Goal: Obtain resource: Obtain resource

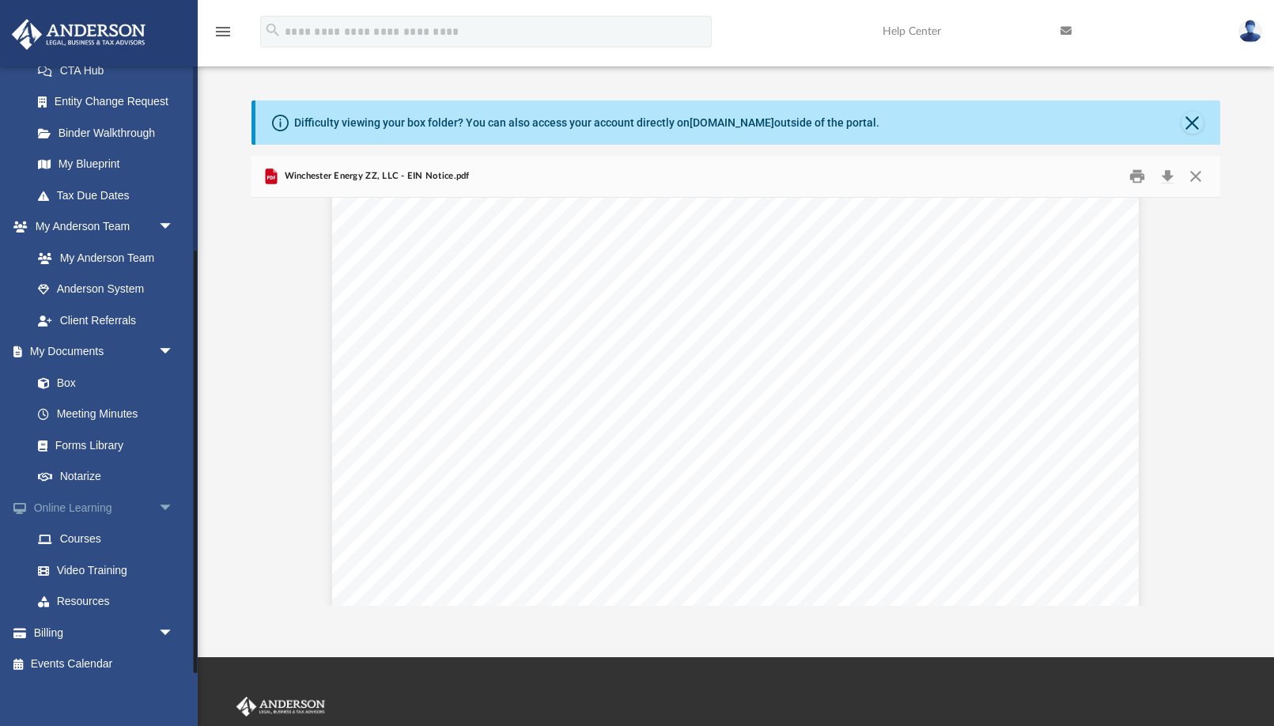
scroll to position [265, 0]
click at [85, 502] on link "Online Learning arrow_drop_down" at bounding box center [104, 508] width 187 height 32
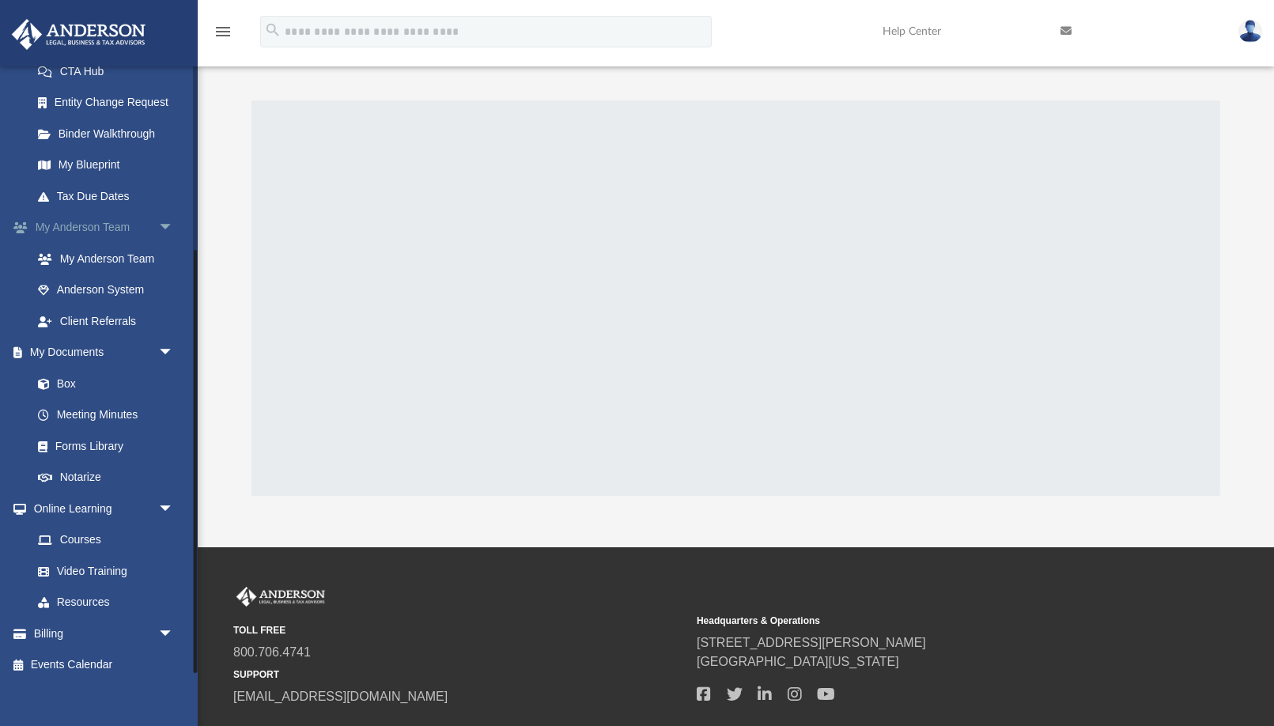
click at [164, 222] on span "arrow_drop_down" at bounding box center [174, 228] width 32 height 32
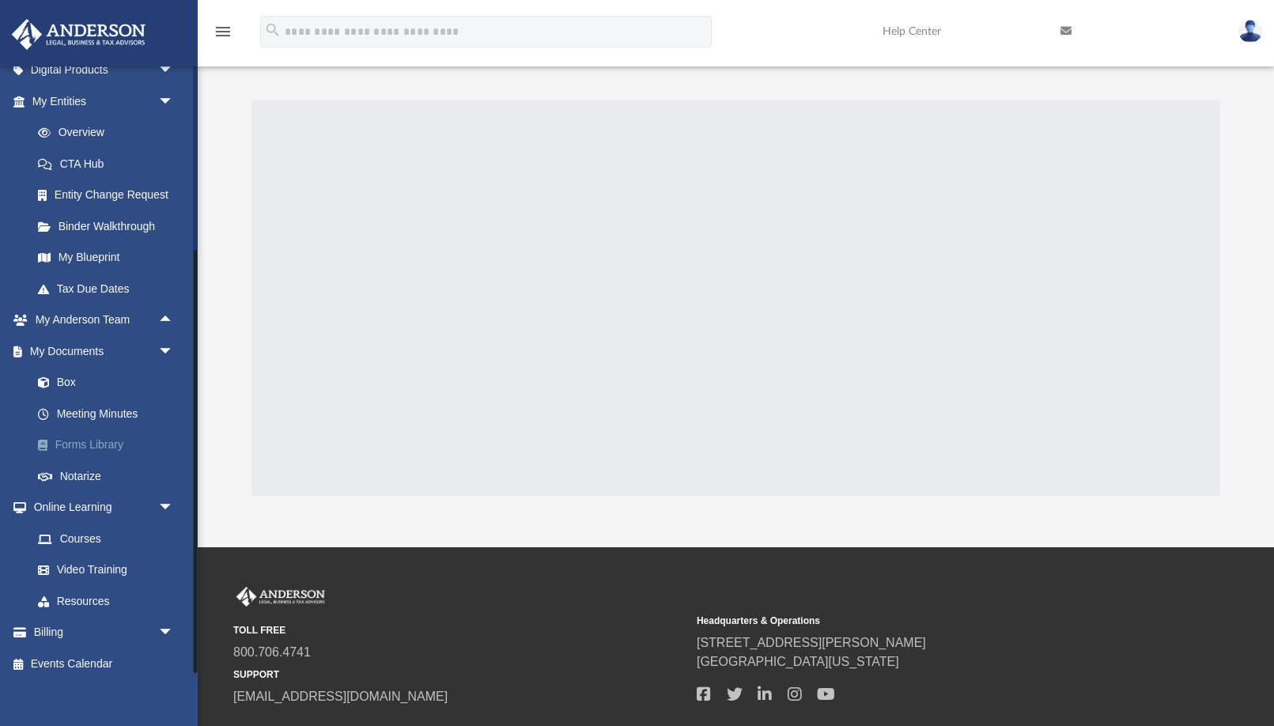
click at [108, 434] on link "Forms Library" at bounding box center [109, 445] width 175 height 32
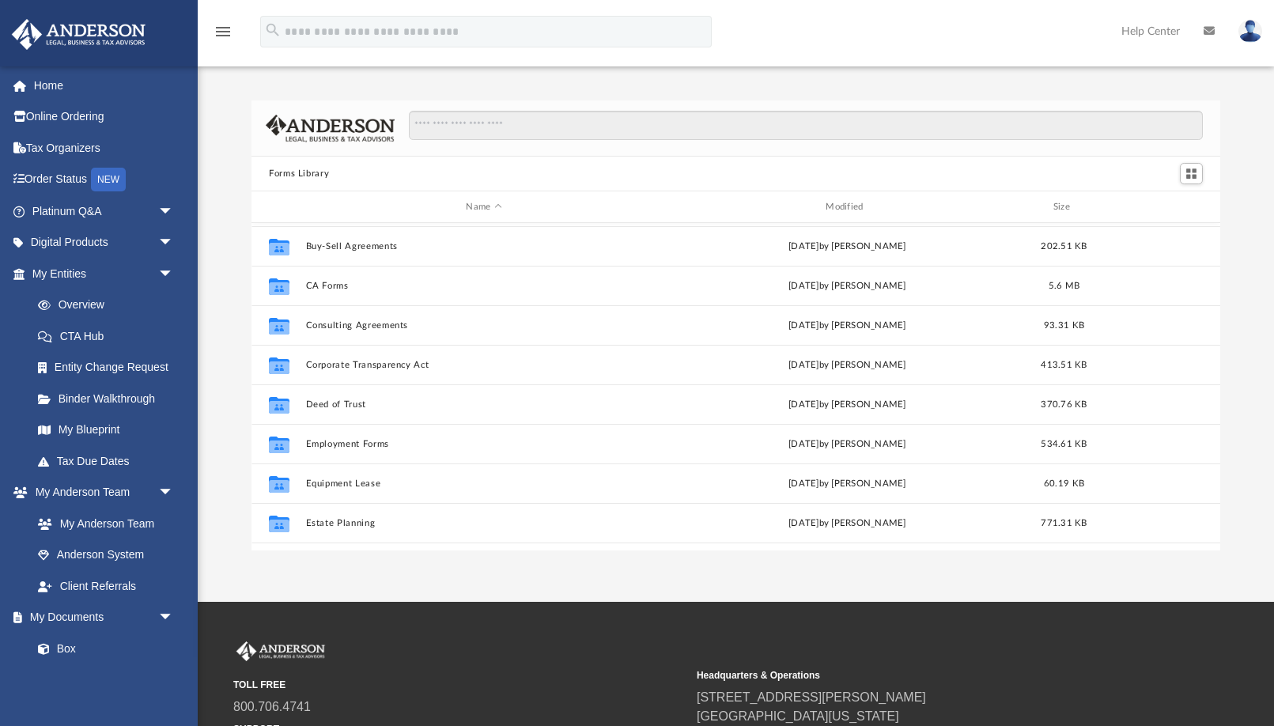
scroll to position [284, 0]
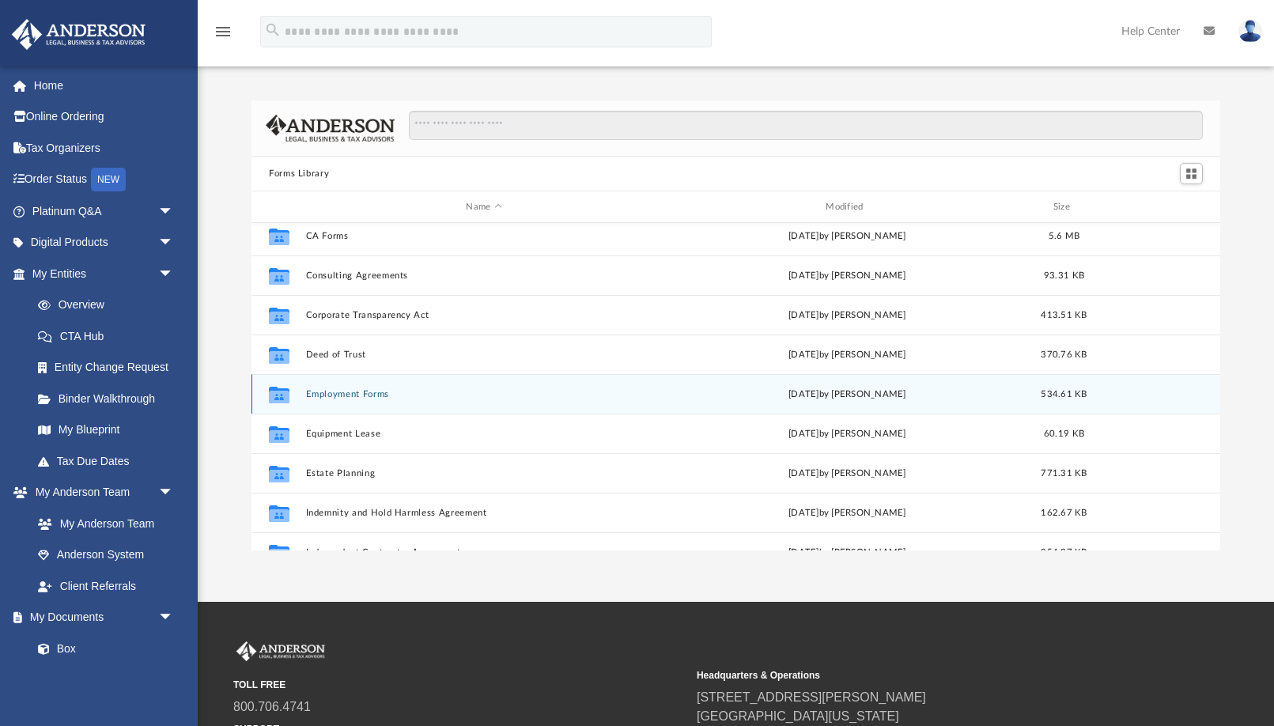
click at [335, 391] on button "Employment Forms" at bounding box center [484, 394] width 357 height 10
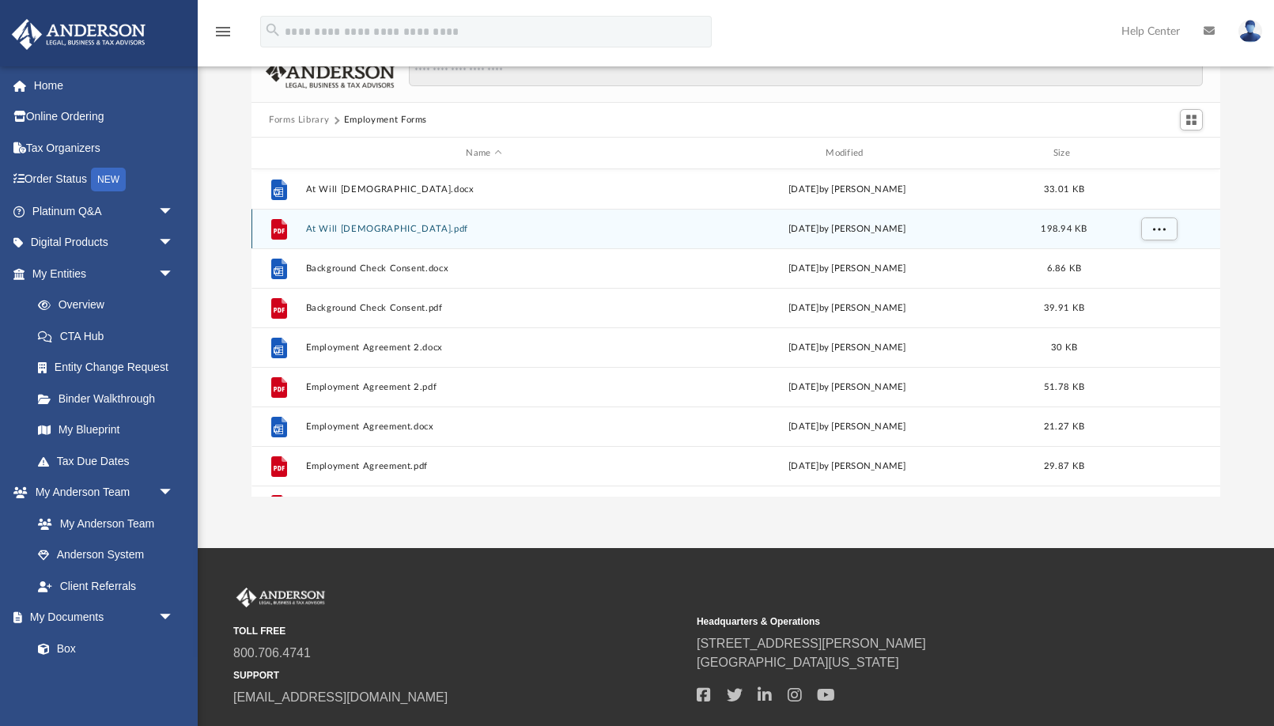
scroll to position [0, 0]
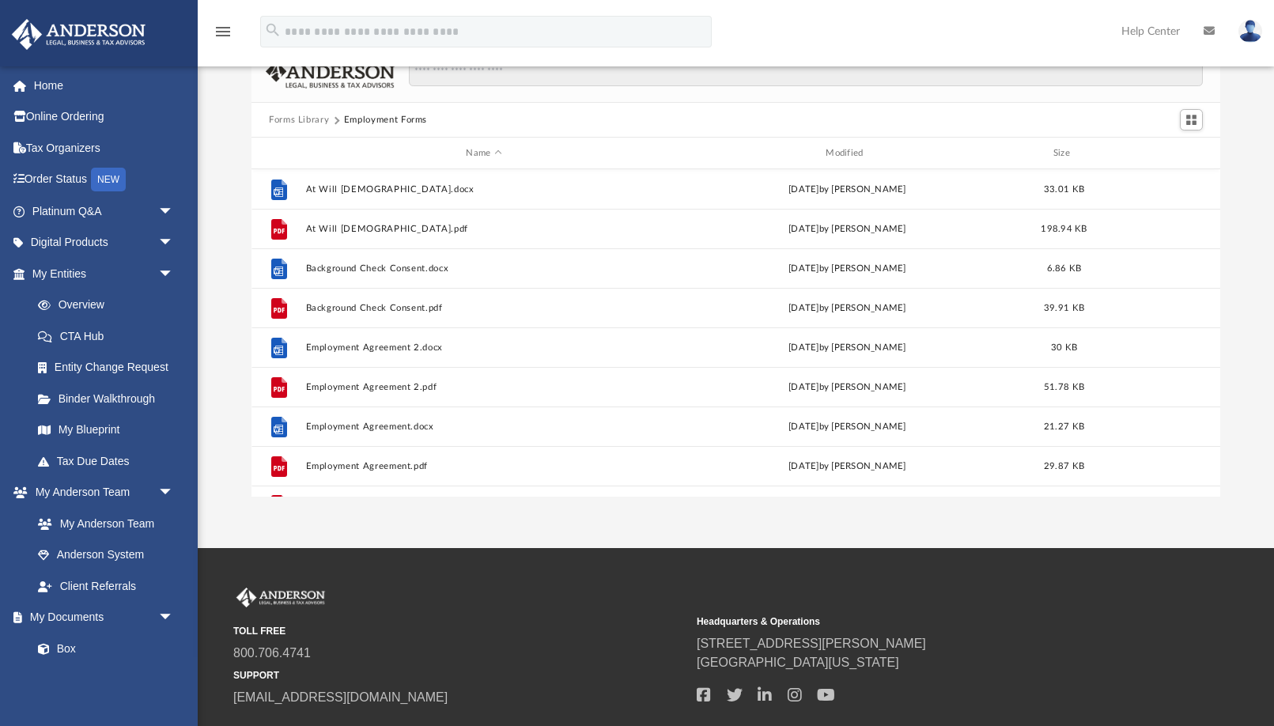
click at [304, 121] on button "Forms Library" at bounding box center [299, 120] width 60 height 14
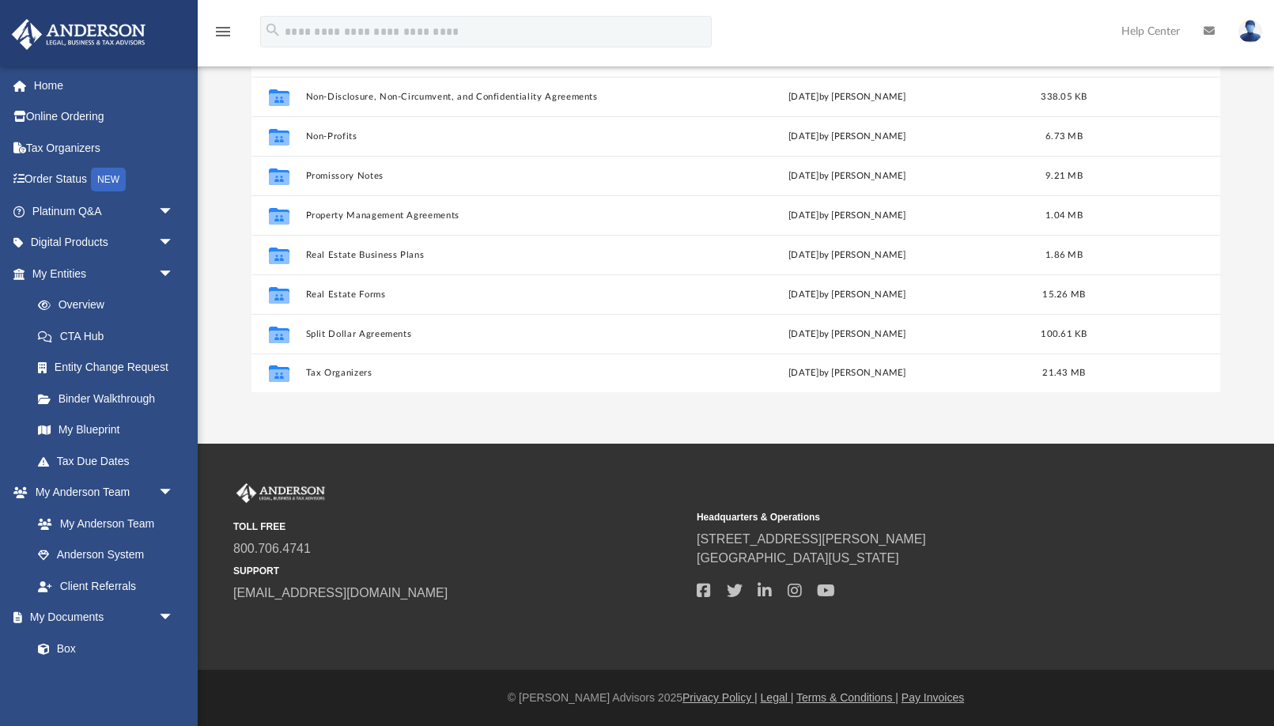
scroll to position [158, 0]
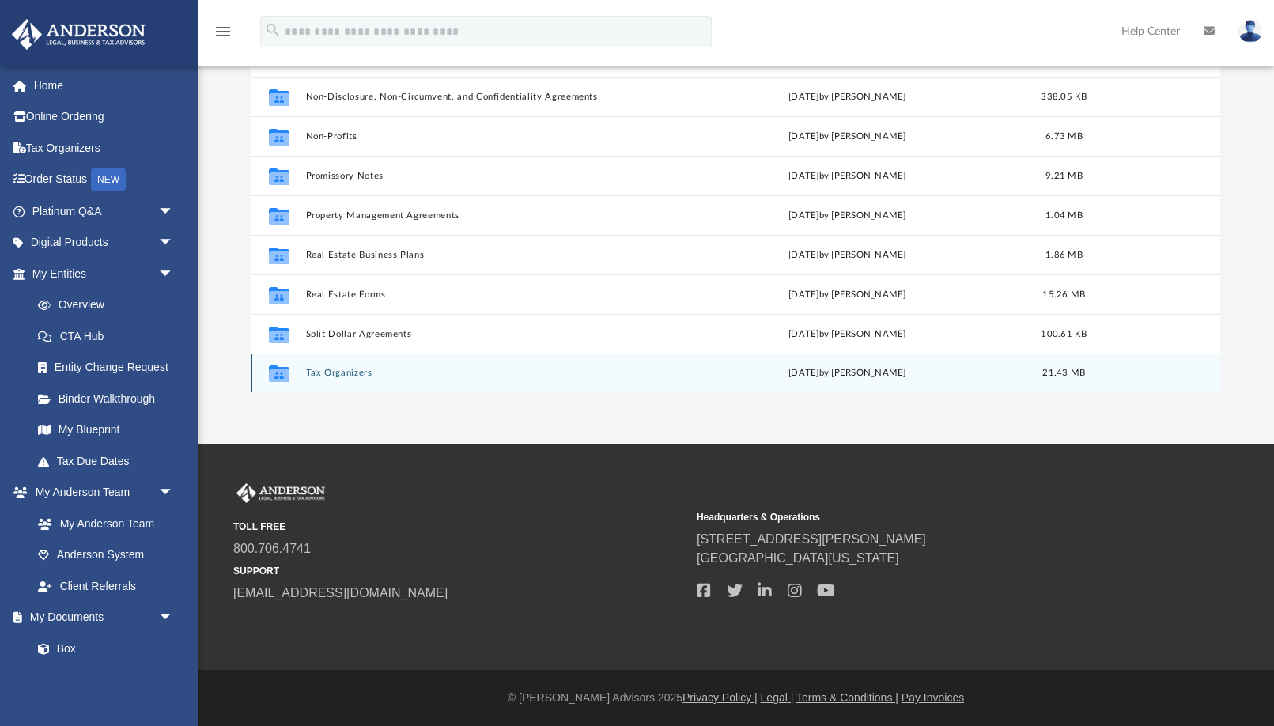
click at [349, 375] on button "Tax Organizers" at bounding box center [484, 373] width 357 height 10
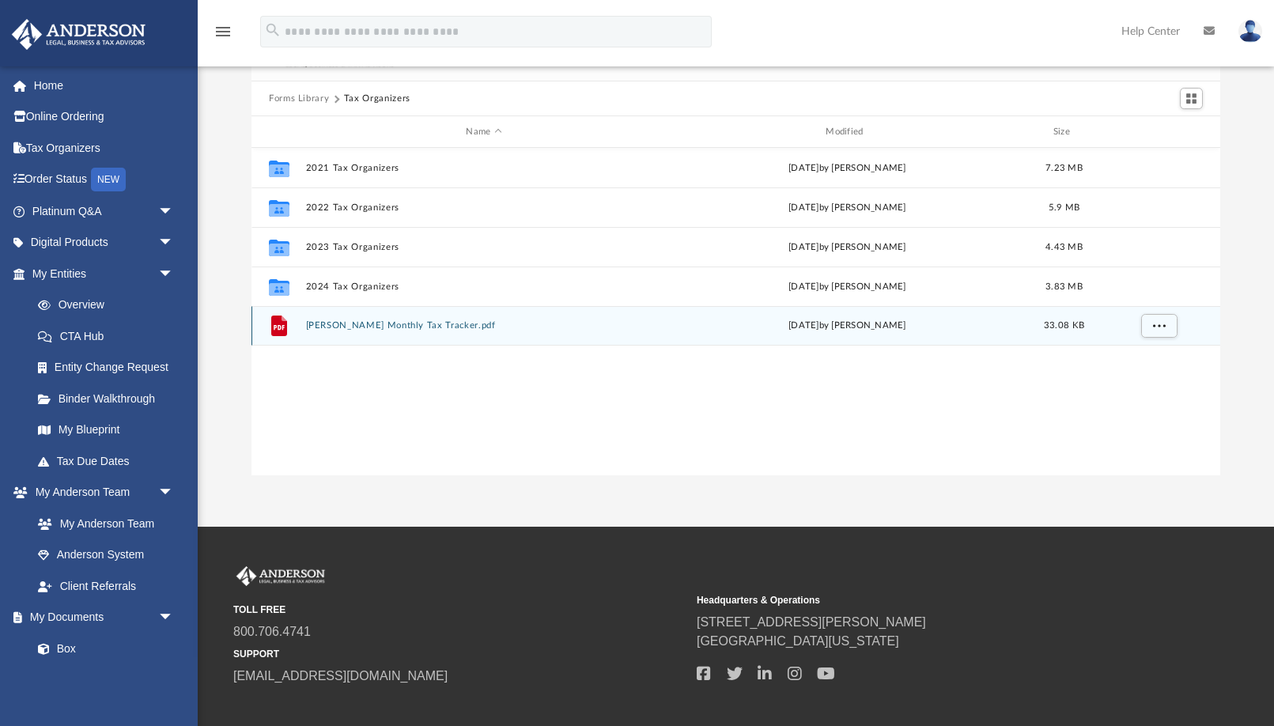
scroll to position [75, 0]
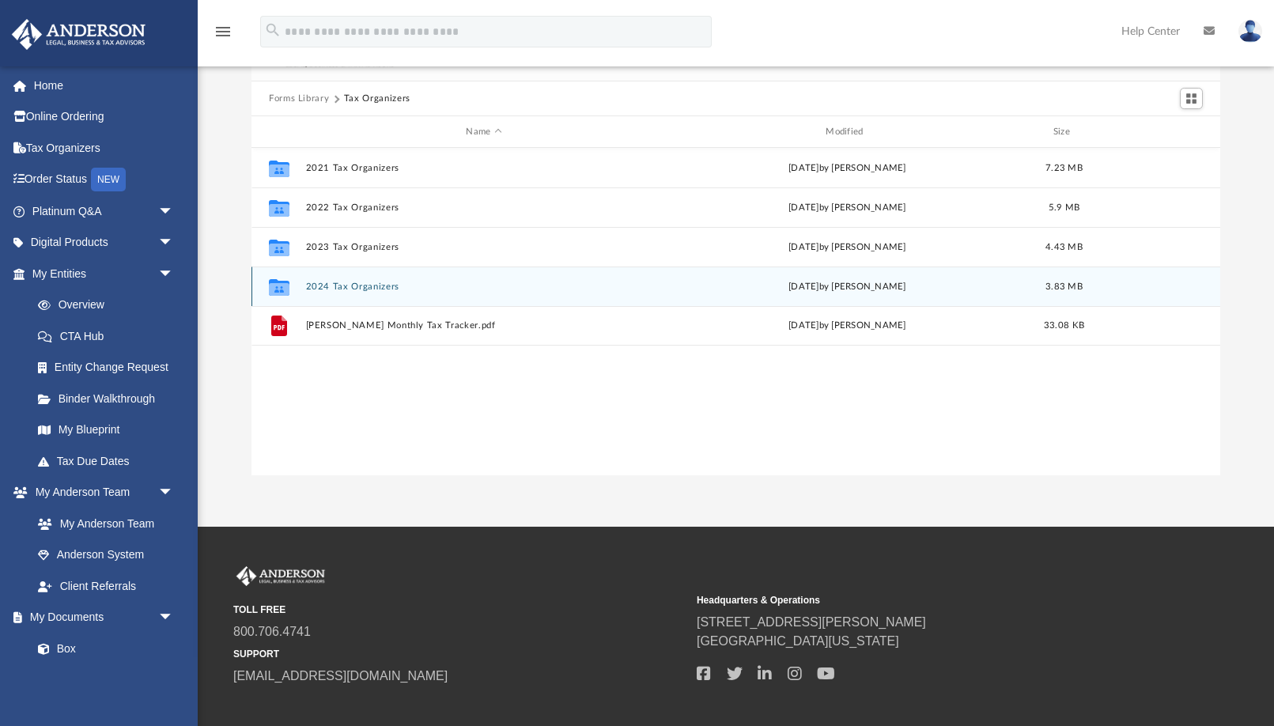
click at [374, 284] on button "2024 Tax Organizers" at bounding box center [484, 286] width 357 height 10
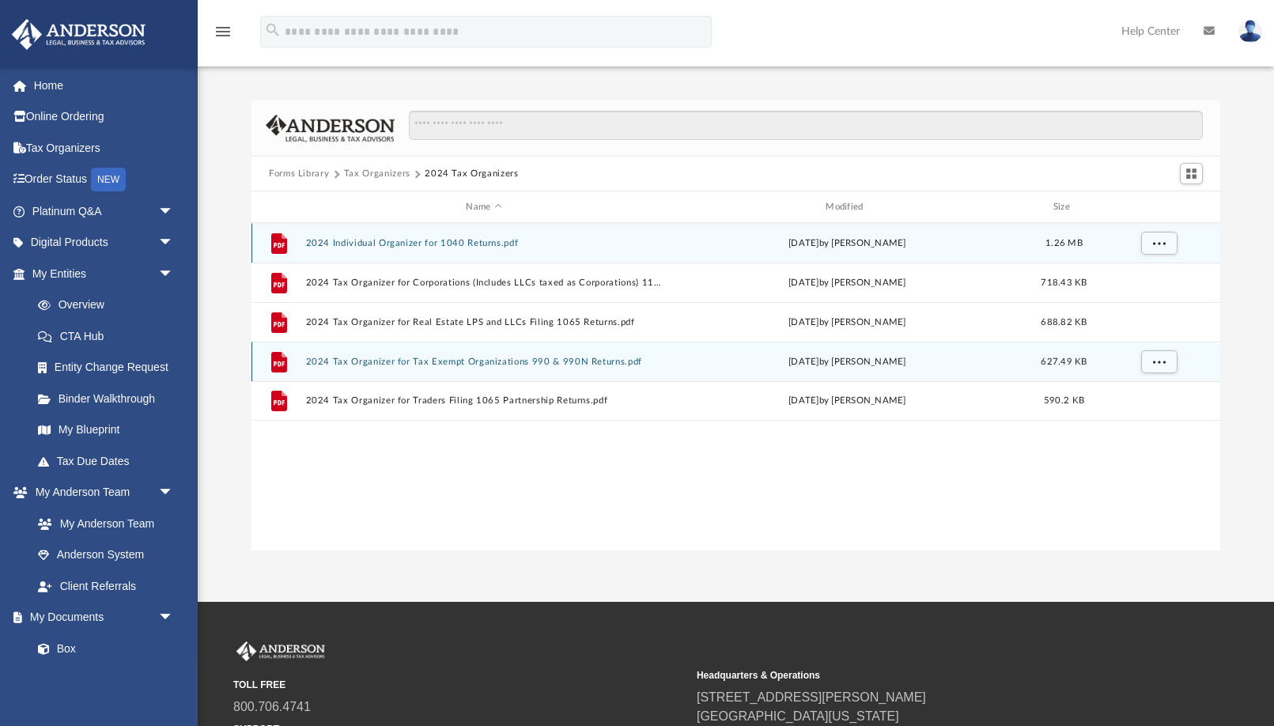
scroll to position [0, 0]
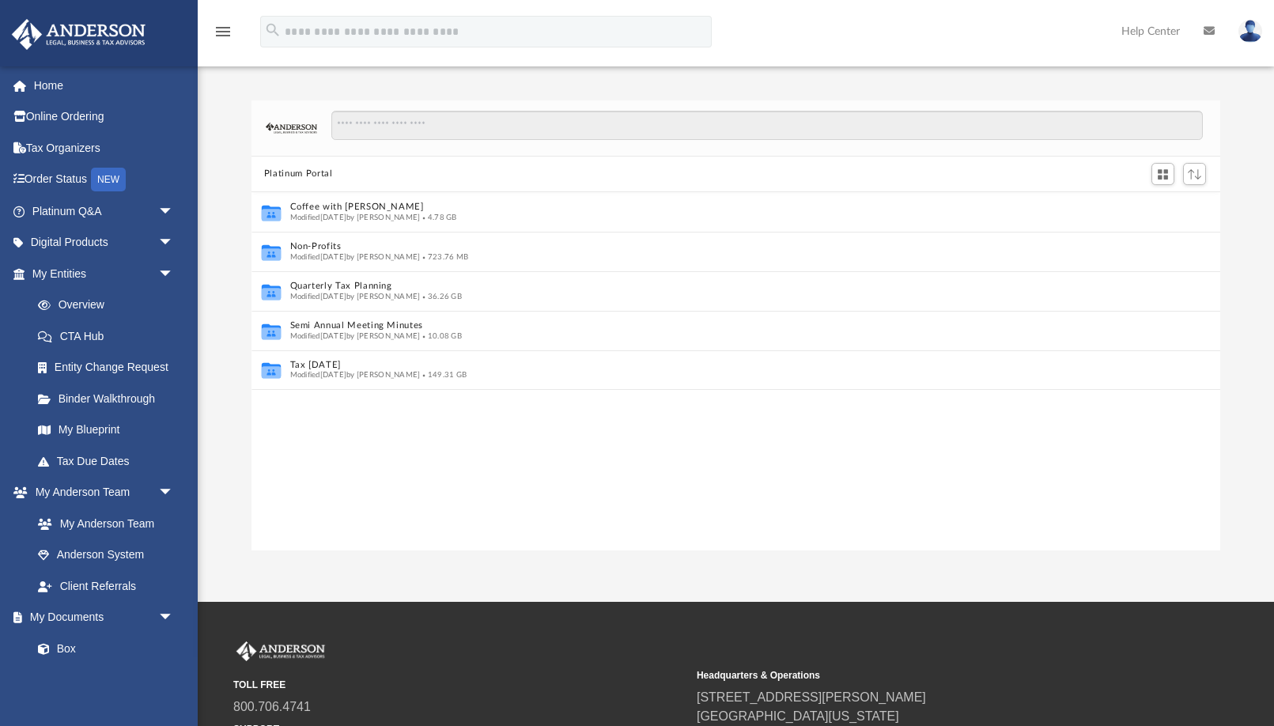
scroll to position [360, 968]
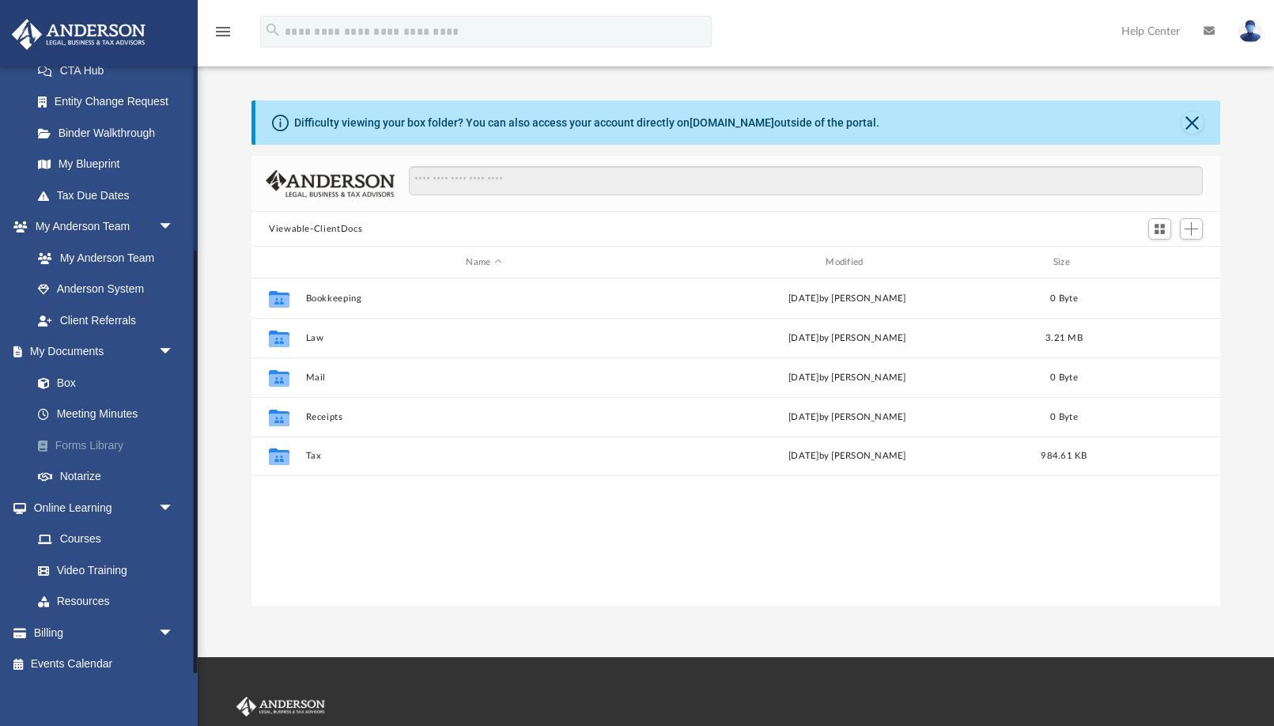
scroll to position [265, 0]
click at [96, 439] on link "Forms Library" at bounding box center [109, 446] width 175 height 32
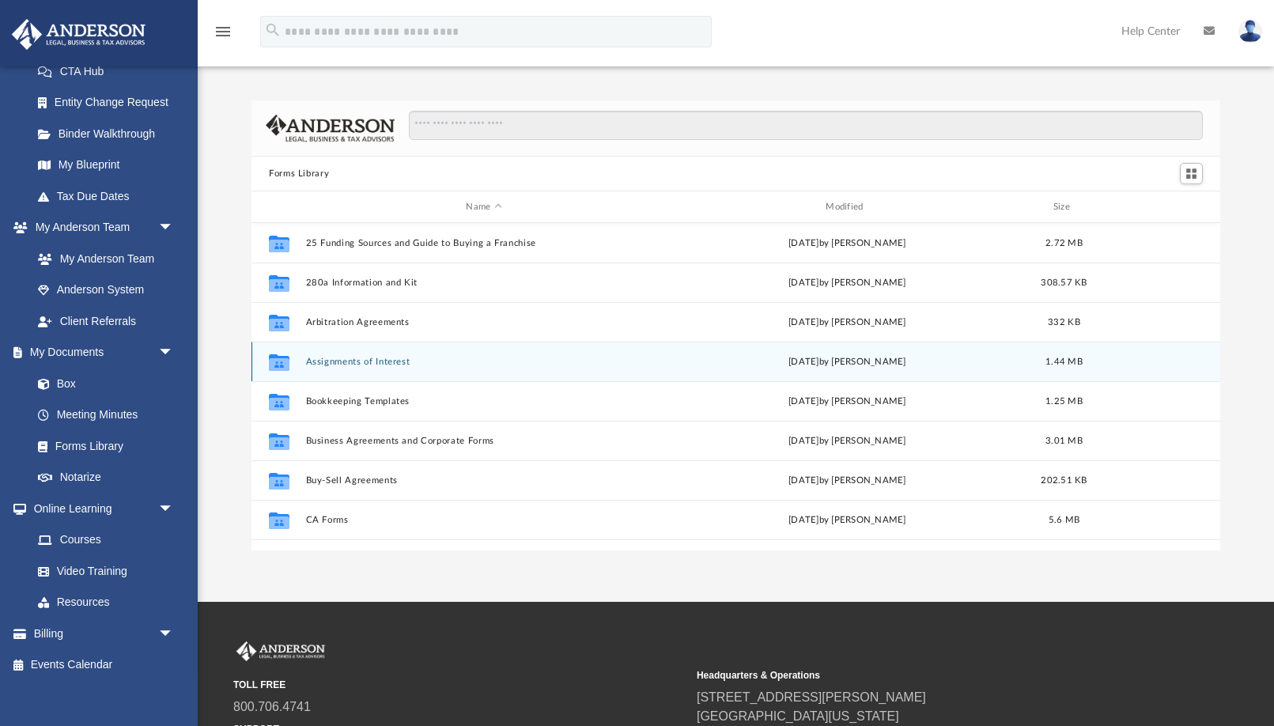
click at [387, 360] on button "Assignments of Interest" at bounding box center [484, 362] width 357 height 10
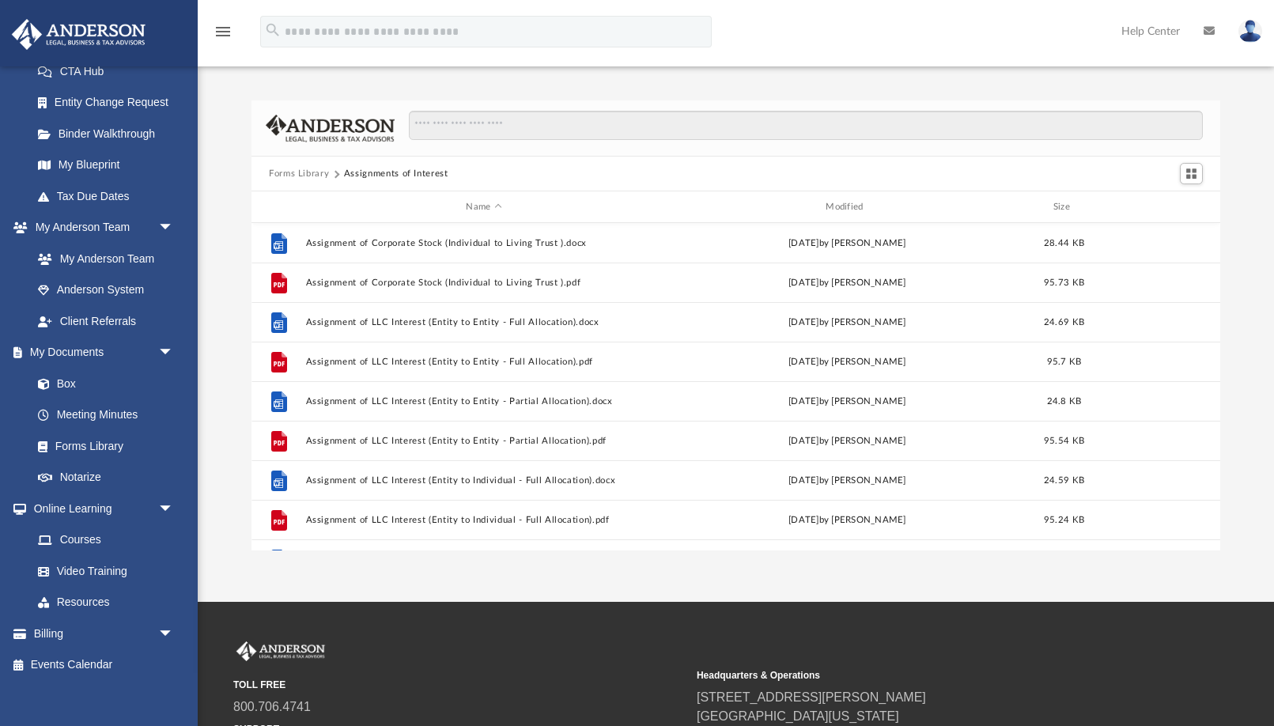
click at [318, 179] on button "Forms Library" at bounding box center [299, 174] width 60 height 14
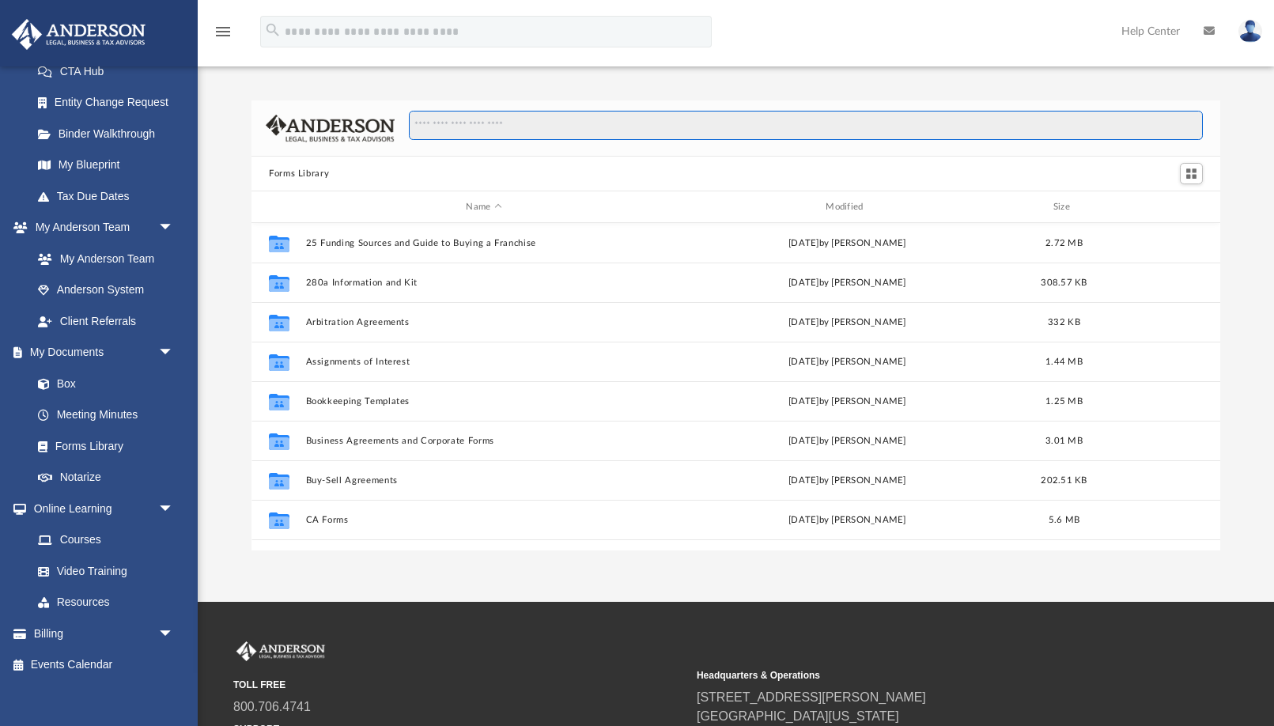
click at [446, 117] on input "Search files and folders" at bounding box center [806, 126] width 794 height 30
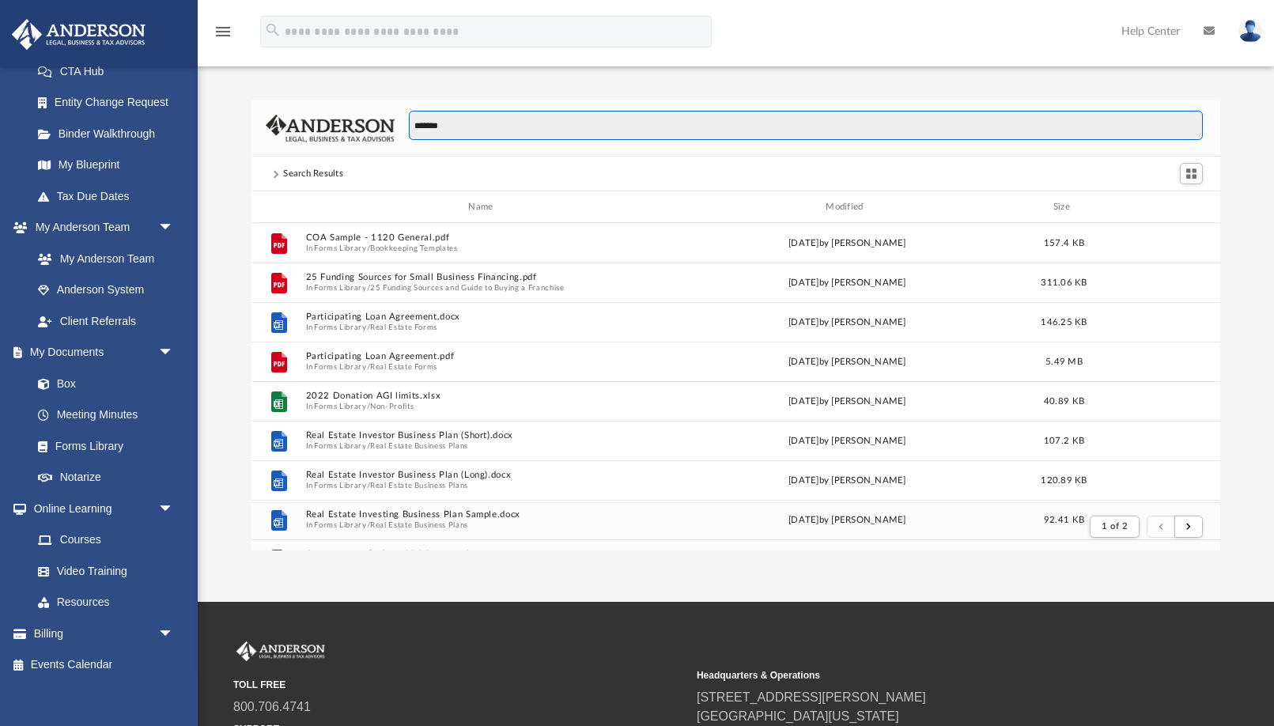
scroll to position [311, 968]
type input "*******"
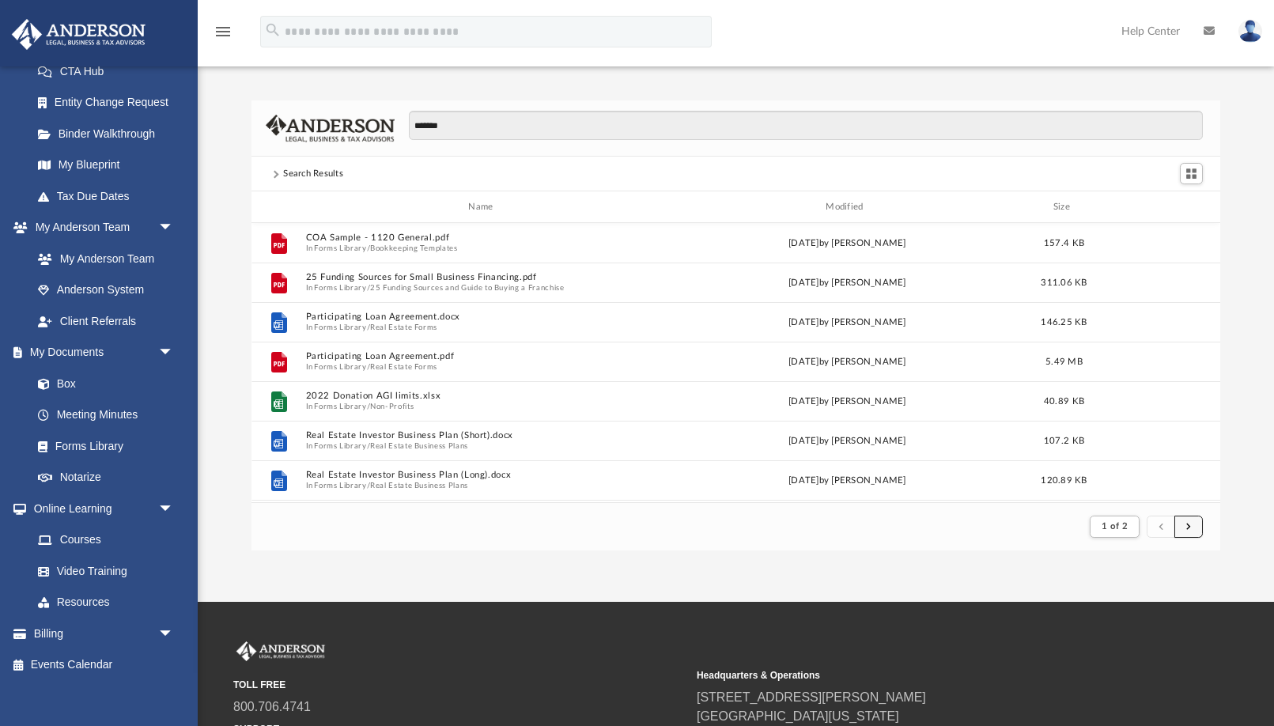
click at [1196, 532] on button "submit" at bounding box center [1188, 526] width 28 height 23
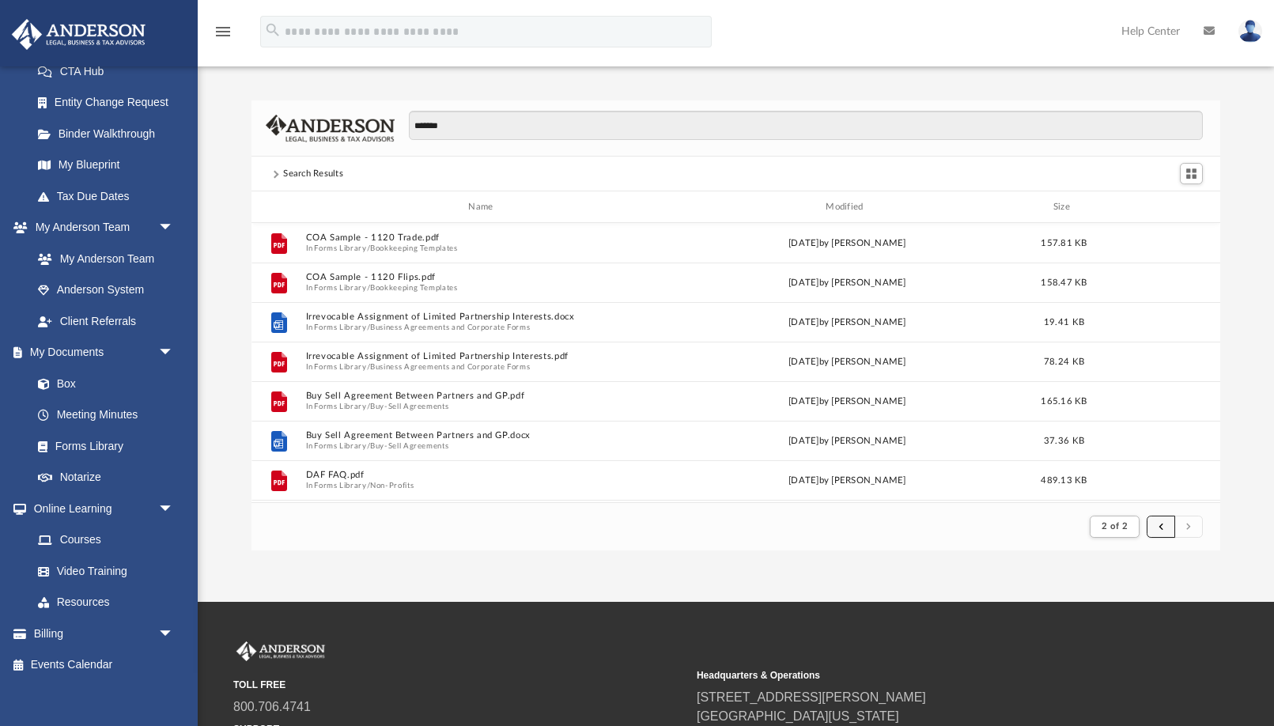
click at [1158, 530] on button "submit" at bounding box center [1160, 526] width 28 height 23
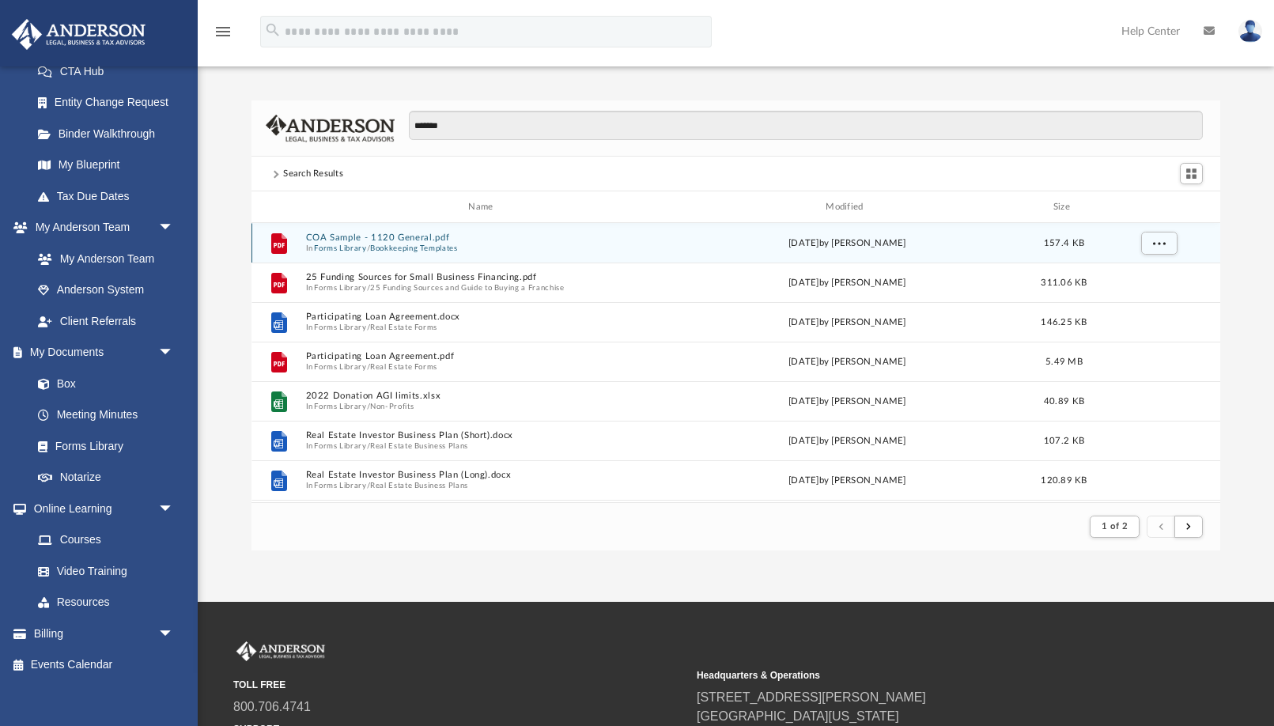
click at [413, 236] on button "COA Sample - 1120 General.pdf" at bounding box center [484, 237] width 357 height 10
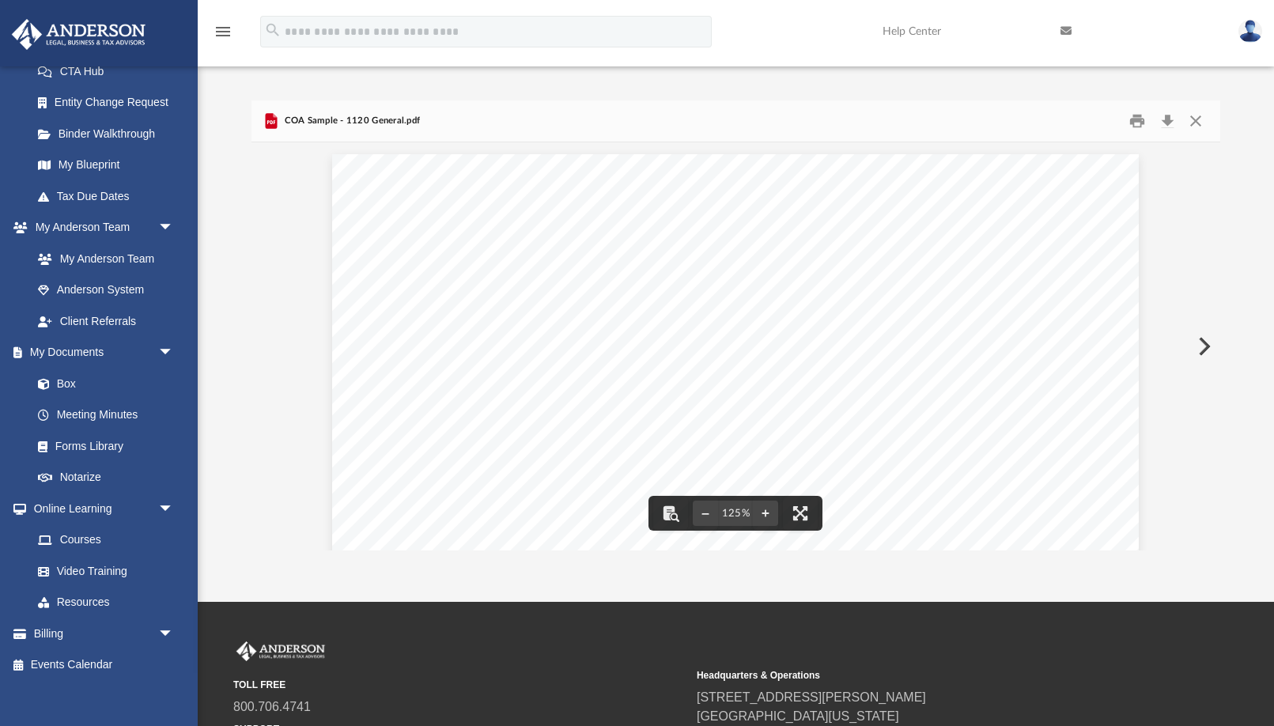
scroll to position [0, 0]
click at [1193, 122] on button "Close" at bounding box center [1195, 121] width 28 height 25
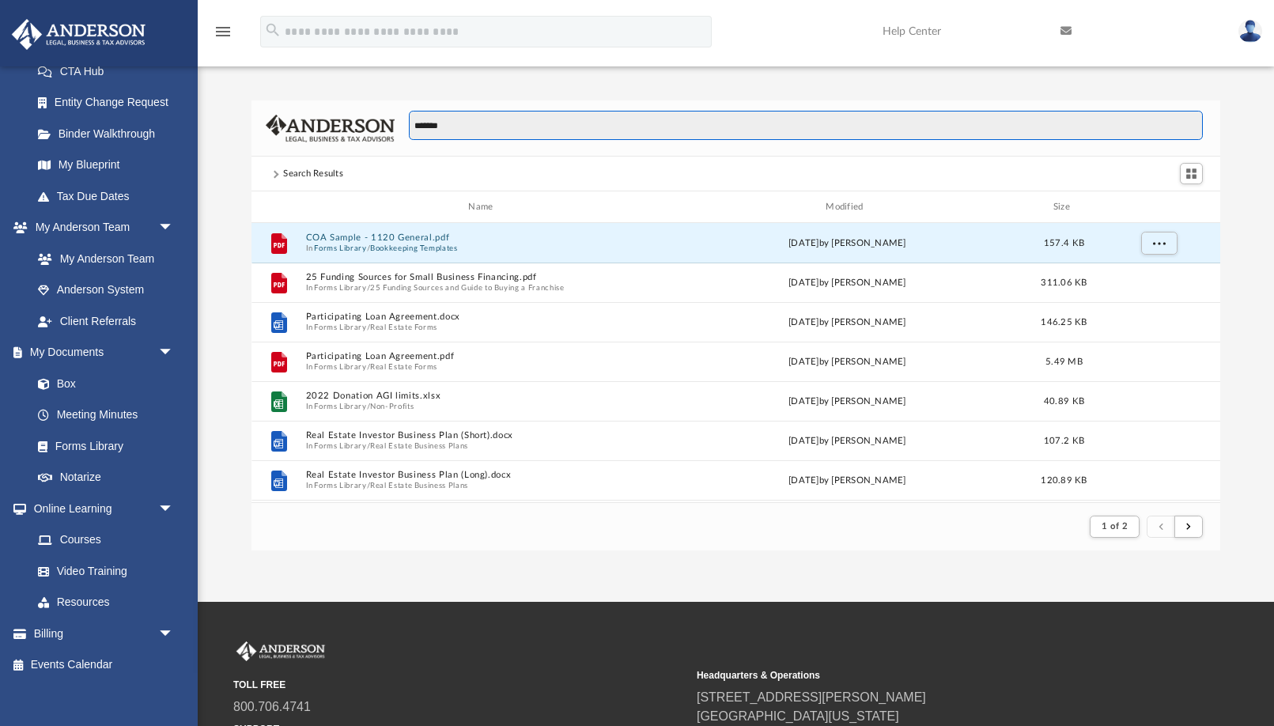
drag, startPoint x: 456, startPoint y: 123, endPoint x: 311, endPoint y: 119, distance: 144.7
click at [311, 119] on div "*******" at bounding box center [735, 128] width 968 height 56
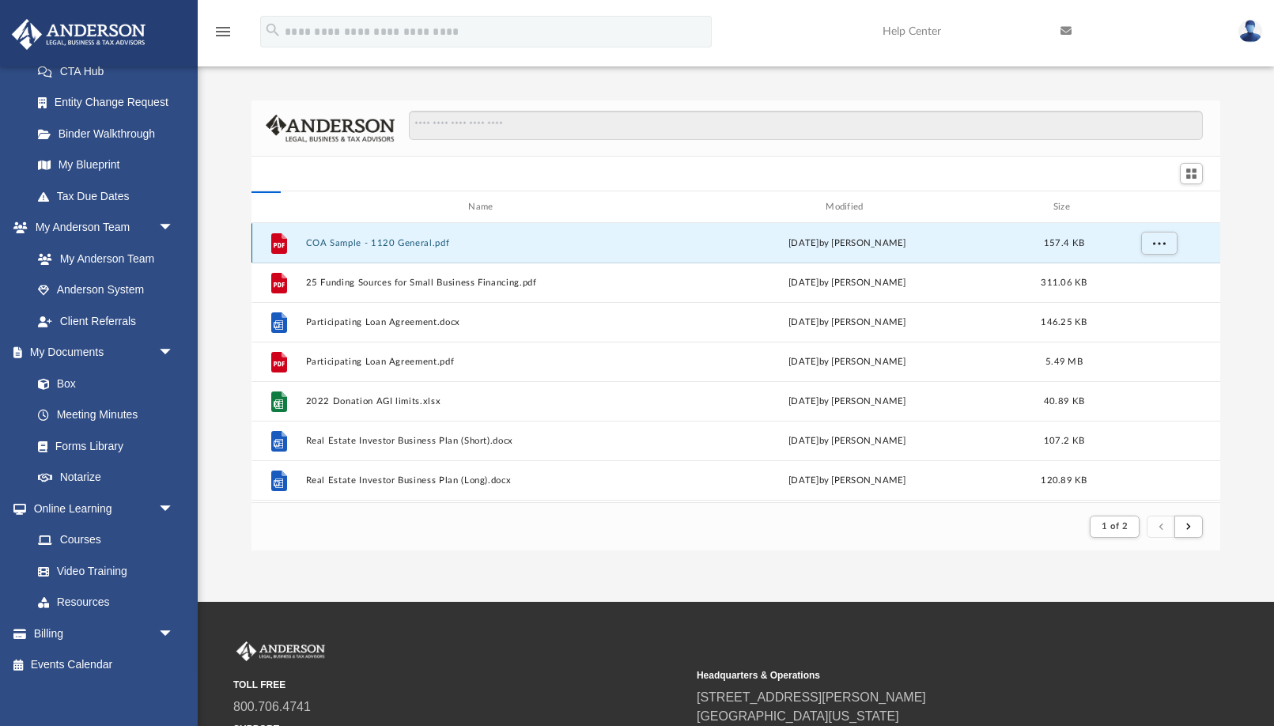
scroll to position [360, 968]
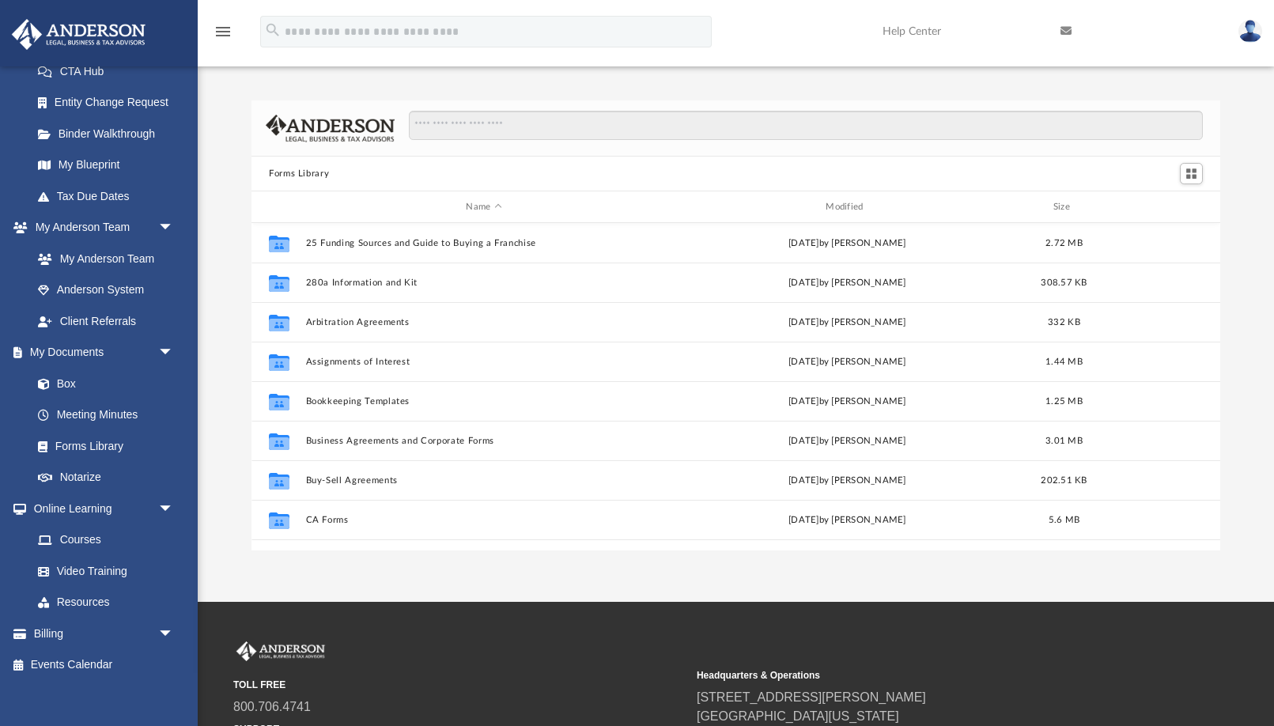
click at [229, 191] on div "Forms Library Name Modified Size Collaborated Folder 25 Funding Sources and Gui…" at bounding box center [736, 325] width 1076 height 450
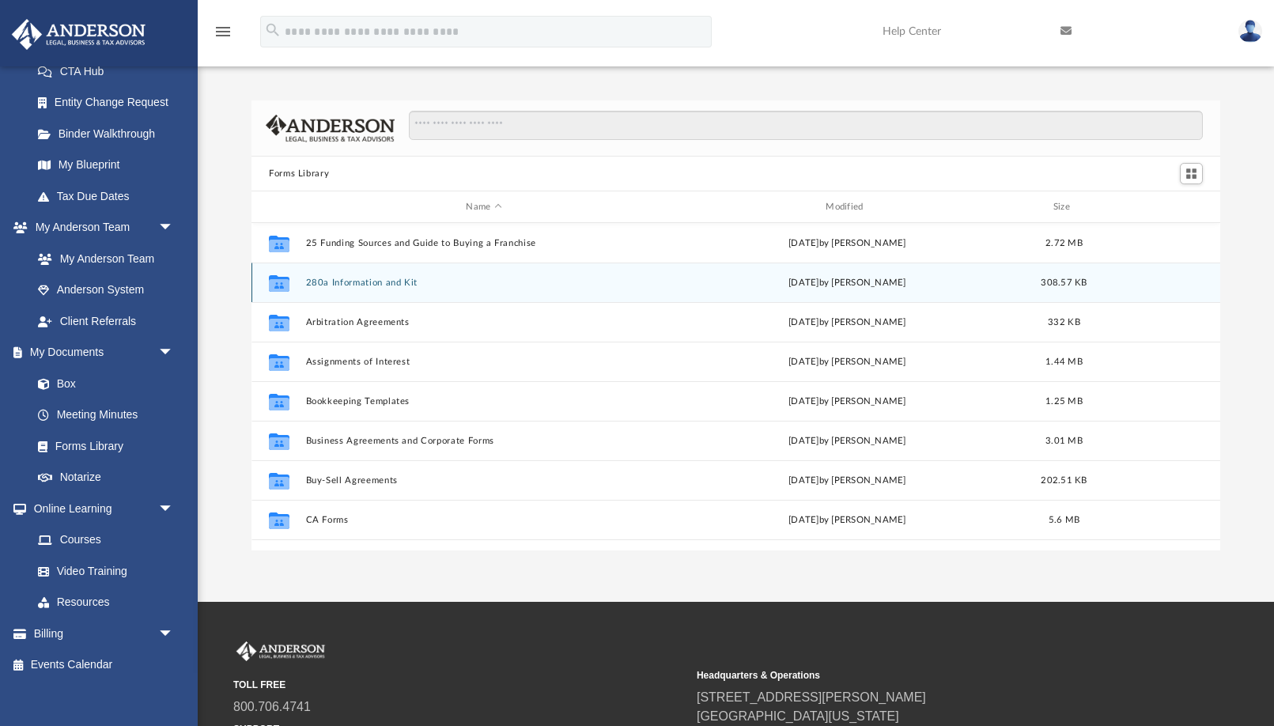
click at [362, 281] on button "280a Information and Kit" at bounding box center [484, 282] width 357 height 10
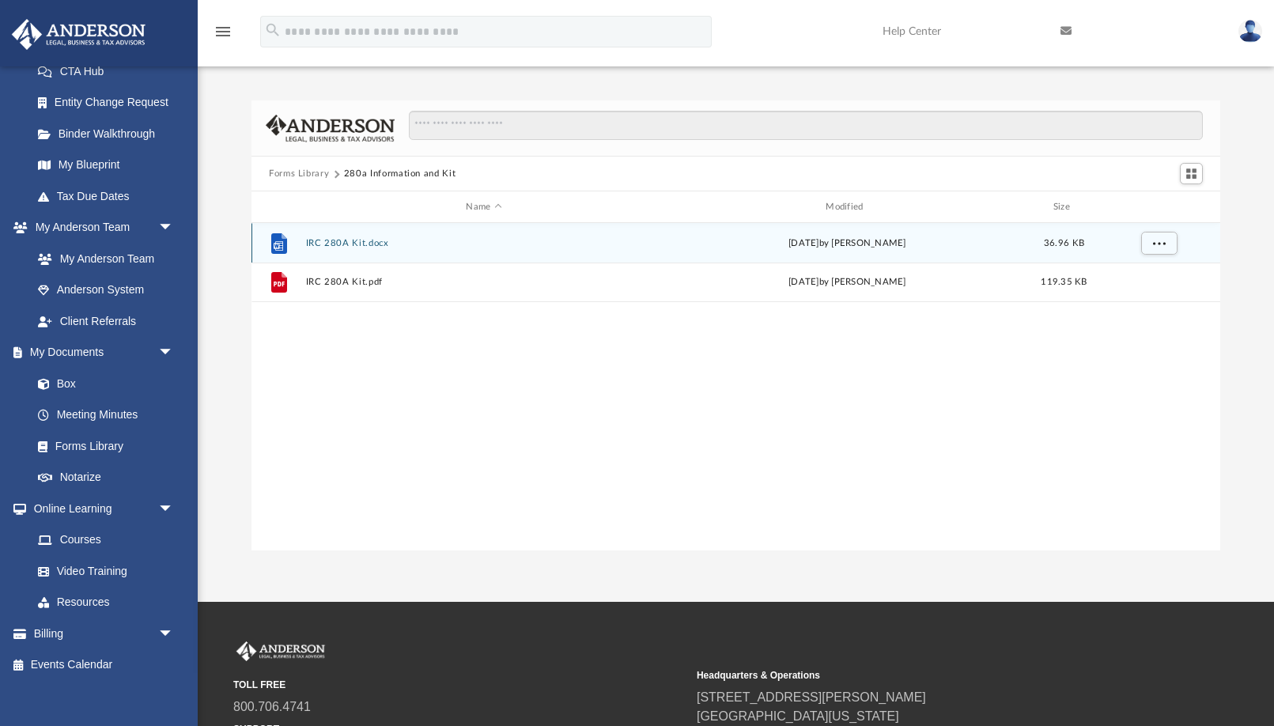
click at [347, 243] on button "IRC 280A Kit.docx" at bounding box center [484, 243] width 357 height 10
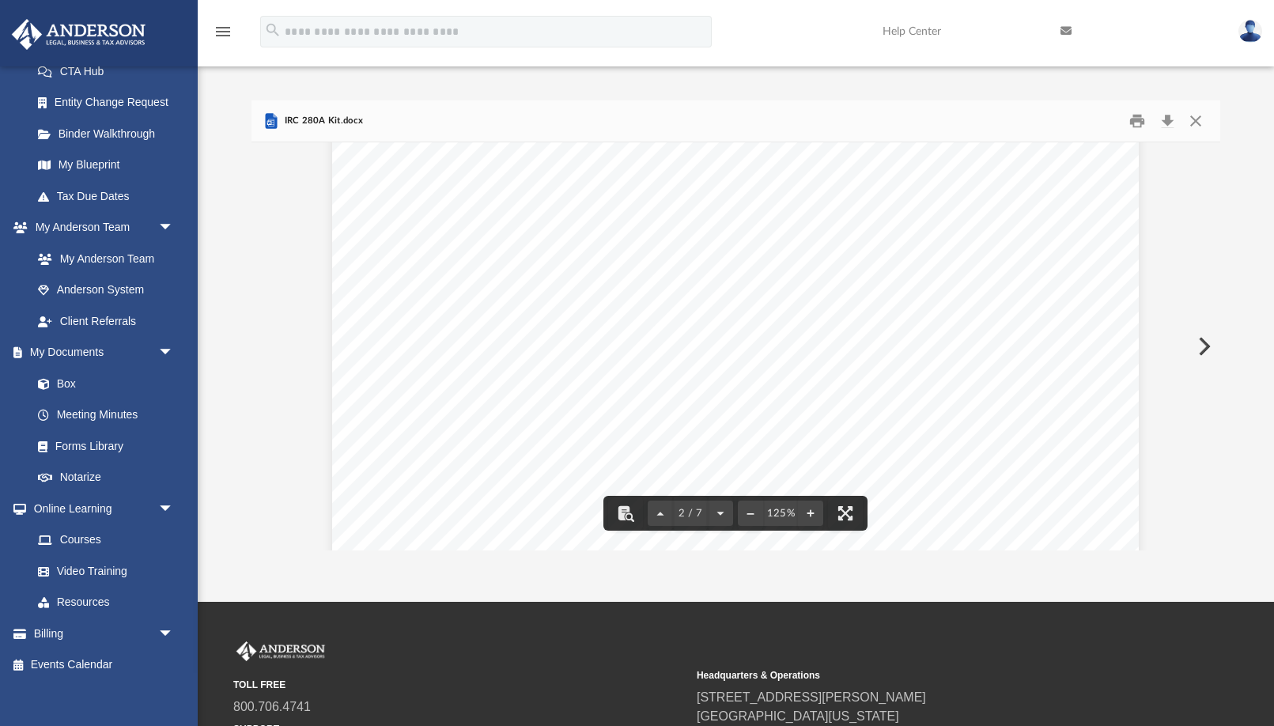
scroll to position [882, 0]
click at [1166, 121] on button "Download" at bounding box center [1167, 121] width 28 height 25
click at [1195, 119] on button "Close" at bounding box center [1195, 121] width 28 height 25
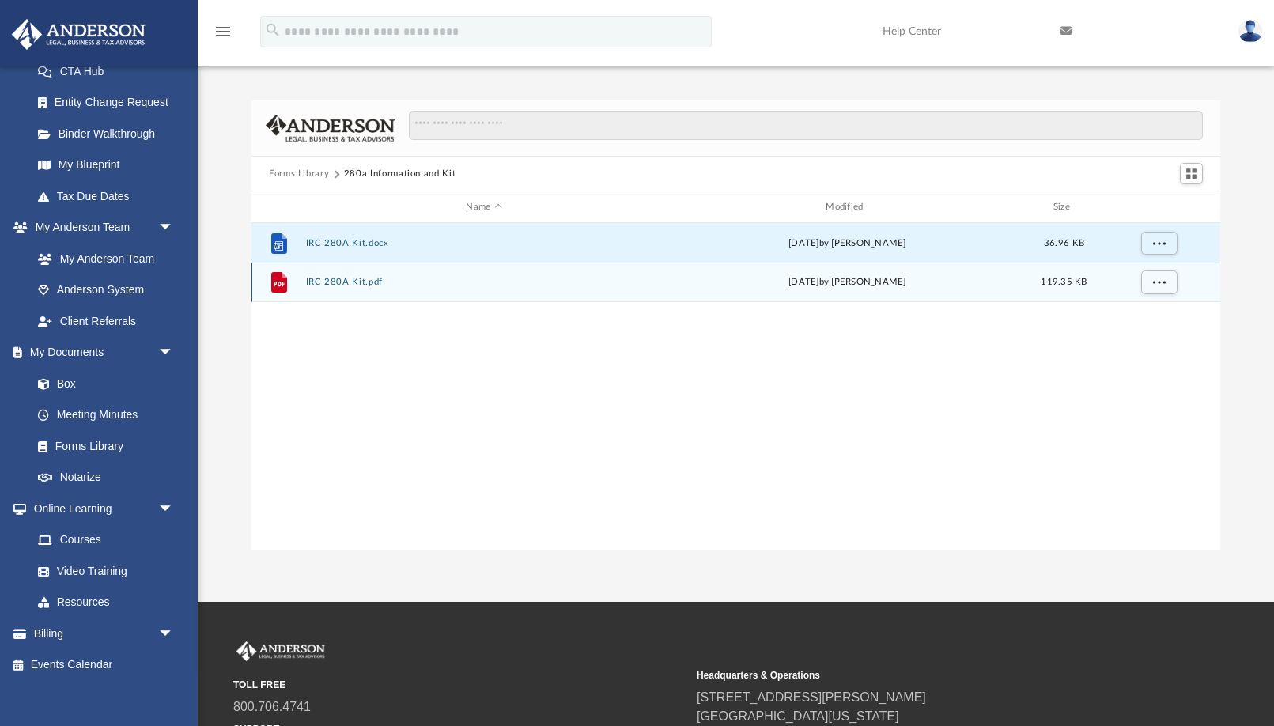
click at [352, 279] on button "IRC 280A Kit.pdf" at bounding box center [484, 282] width 357 height 10
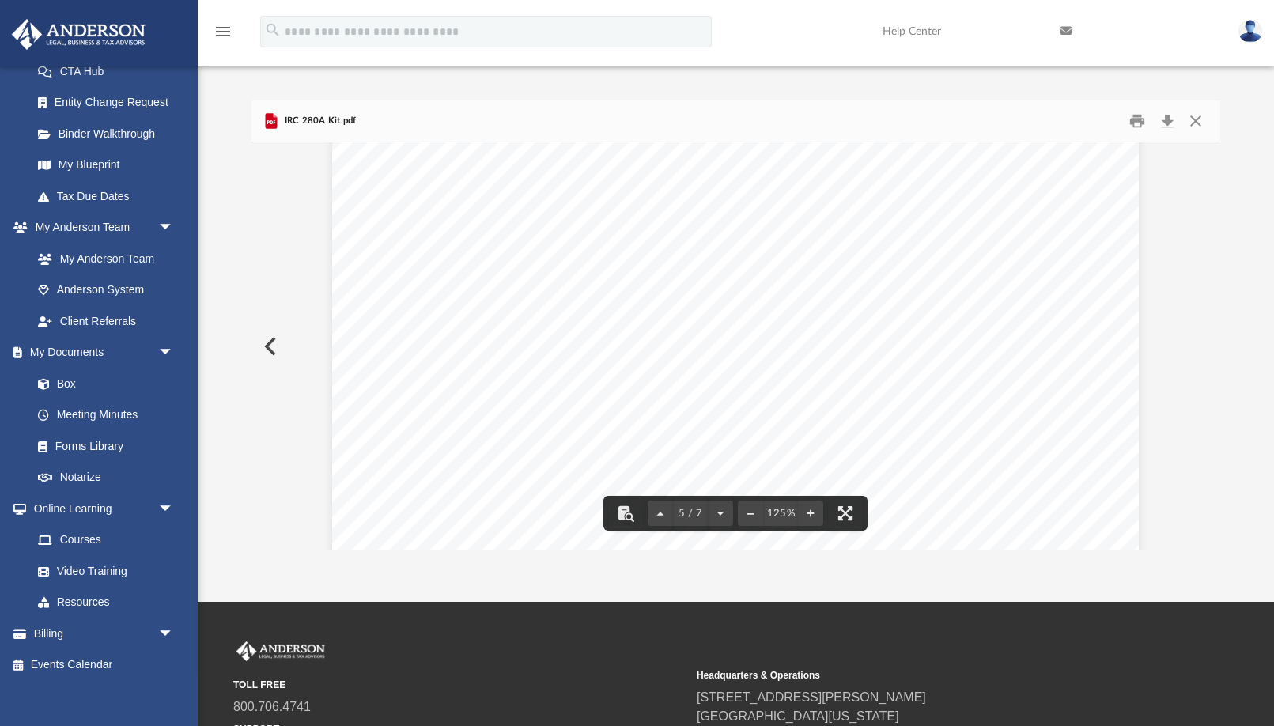
scroll to position [4951, 0]
click at [1198, 115] on button "Close" at bounding box center [1195, 121] width 28 height 25
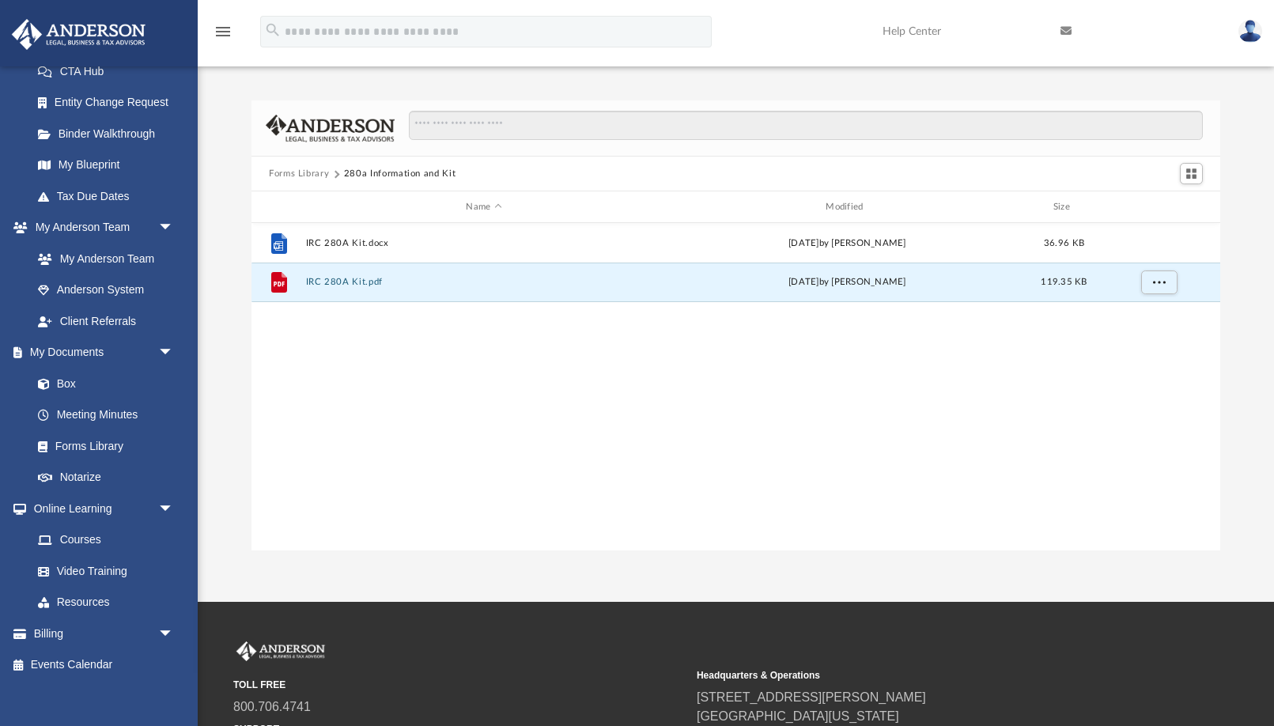
click at [315, 173] on button "Forms Library" at bounding box center [299, 174] width 60 height 14
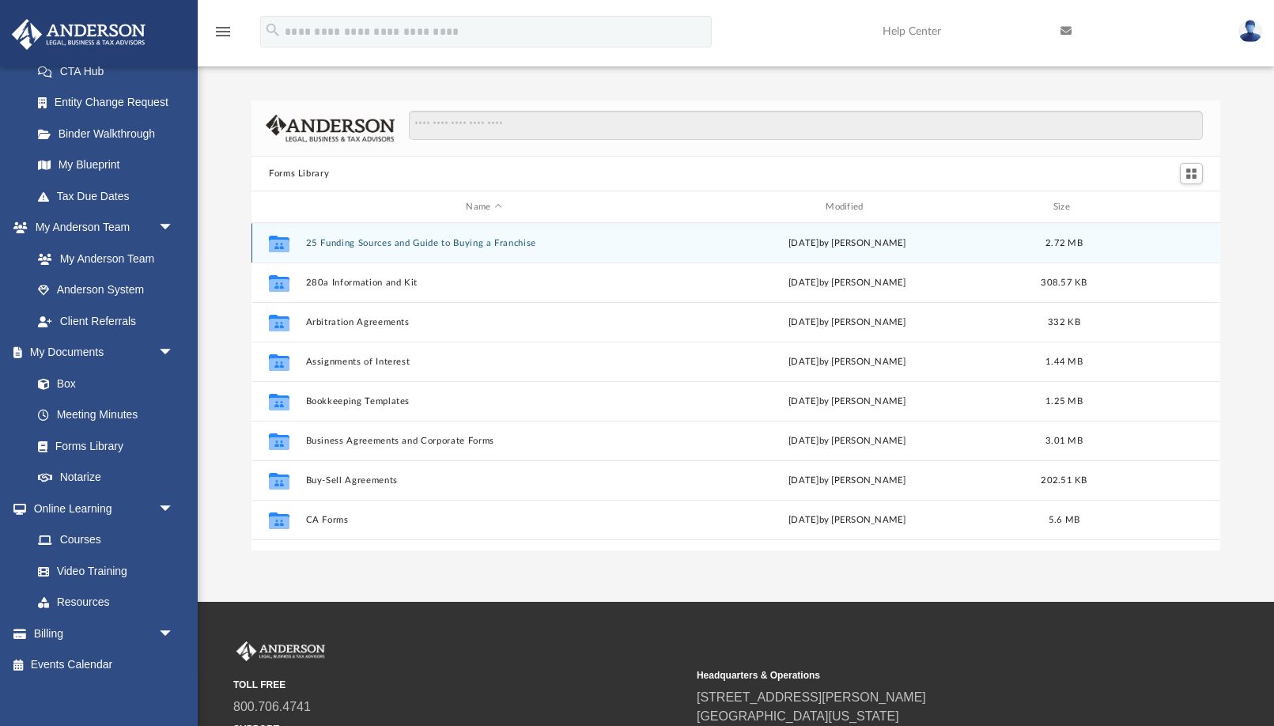
click at [410, 242] on button "25 Funding Sources and Guide to Buying a Franchise" at bounding box center [484, 243] width 357 height 10
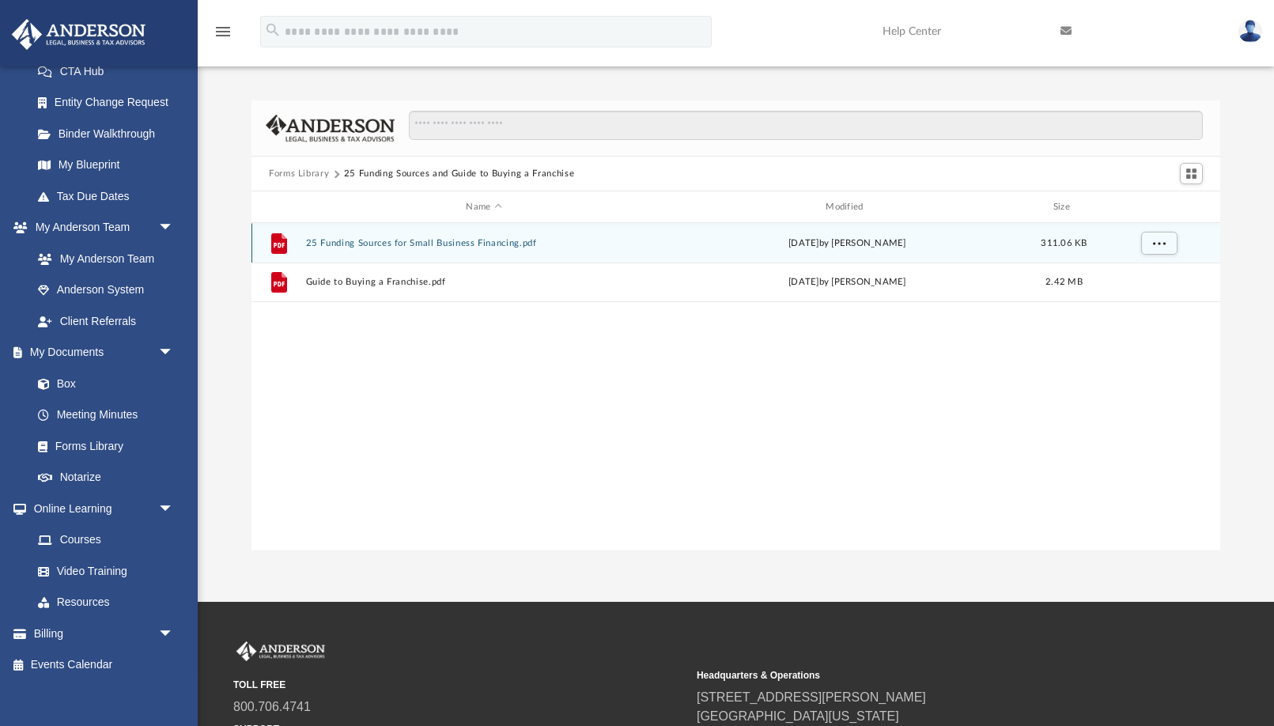
click at [409, 244] on button "25 Funding Sources for Small Business Financing.pdf" at bounding box center [484, 243] width 357 height 10
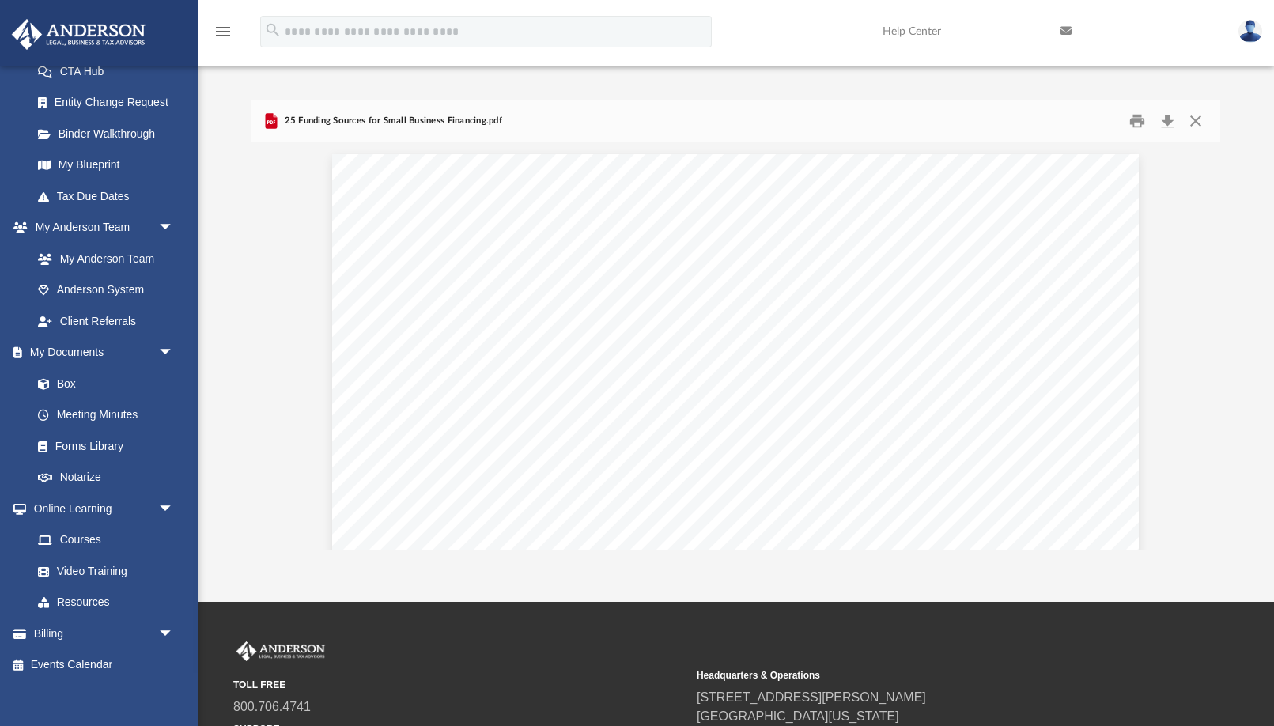
scroll to position [0, 0]
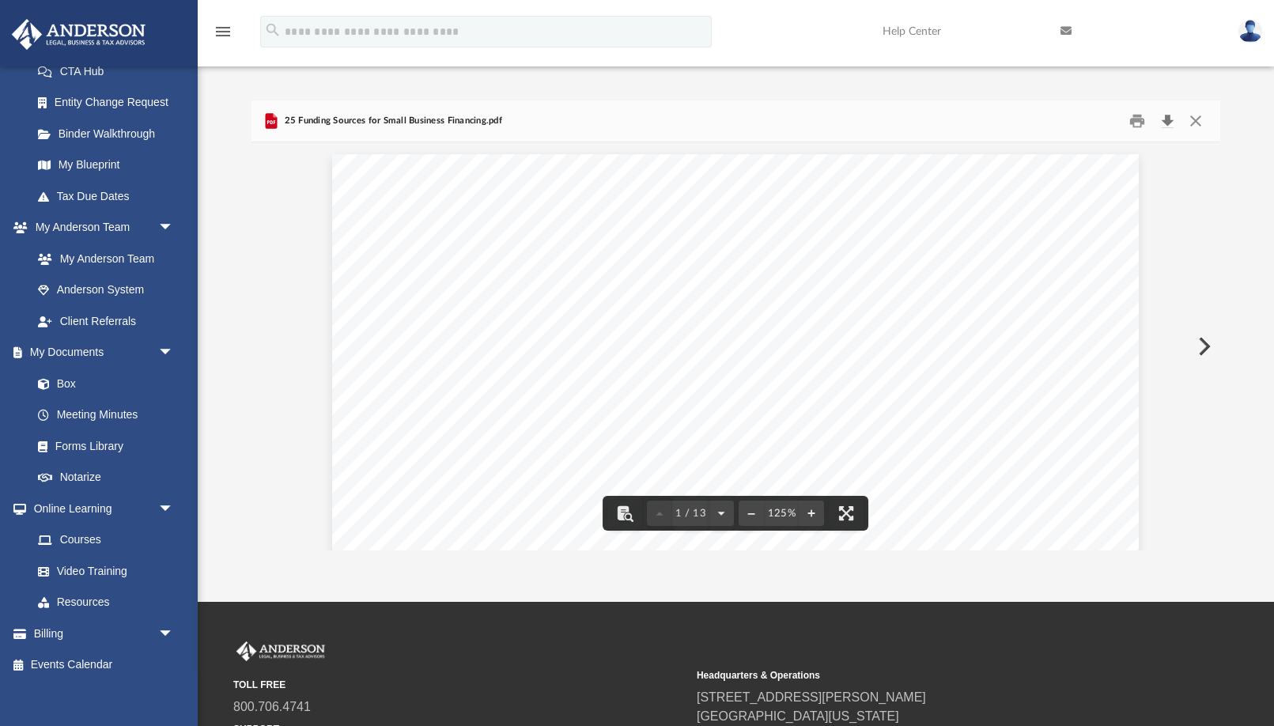
click at [1170, 119] on button "Download" at bounding box center [1167, 121] width 28 height 25
click at [1202, 112] on button "Close" at bounding box center [1195, 121] width 28 height 25
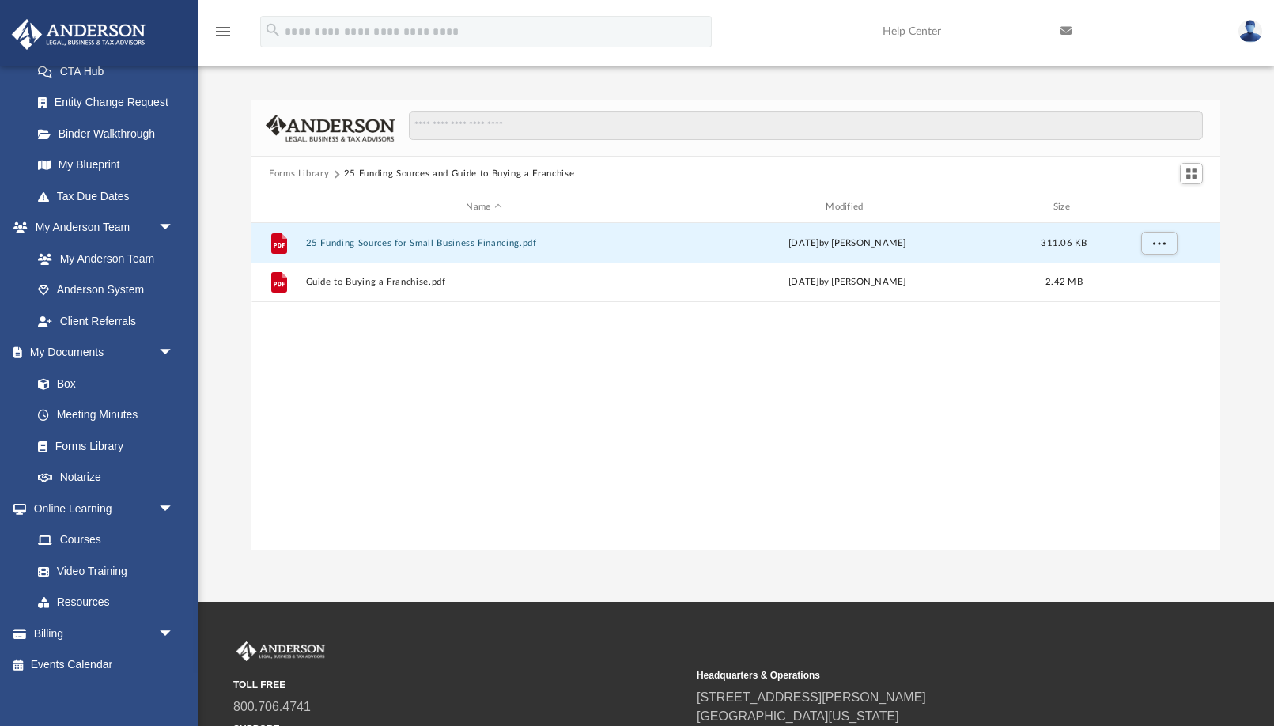
click at [318, 173] on button "Forms Library" at bounding box center [299, 174] width 60 height 14
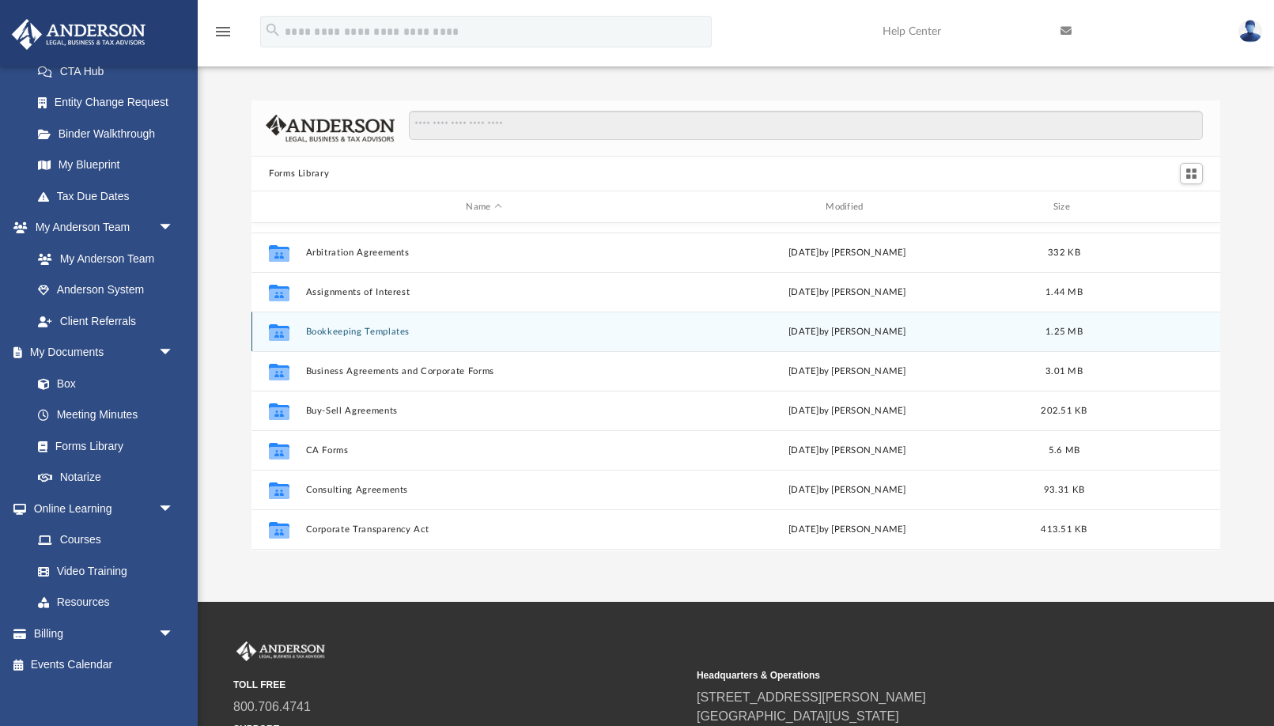
scroll to position [71, 0]
click at [383, 332] on button "Bookkeeping Templates" at bounding box center [484, 330] width 357 height 10
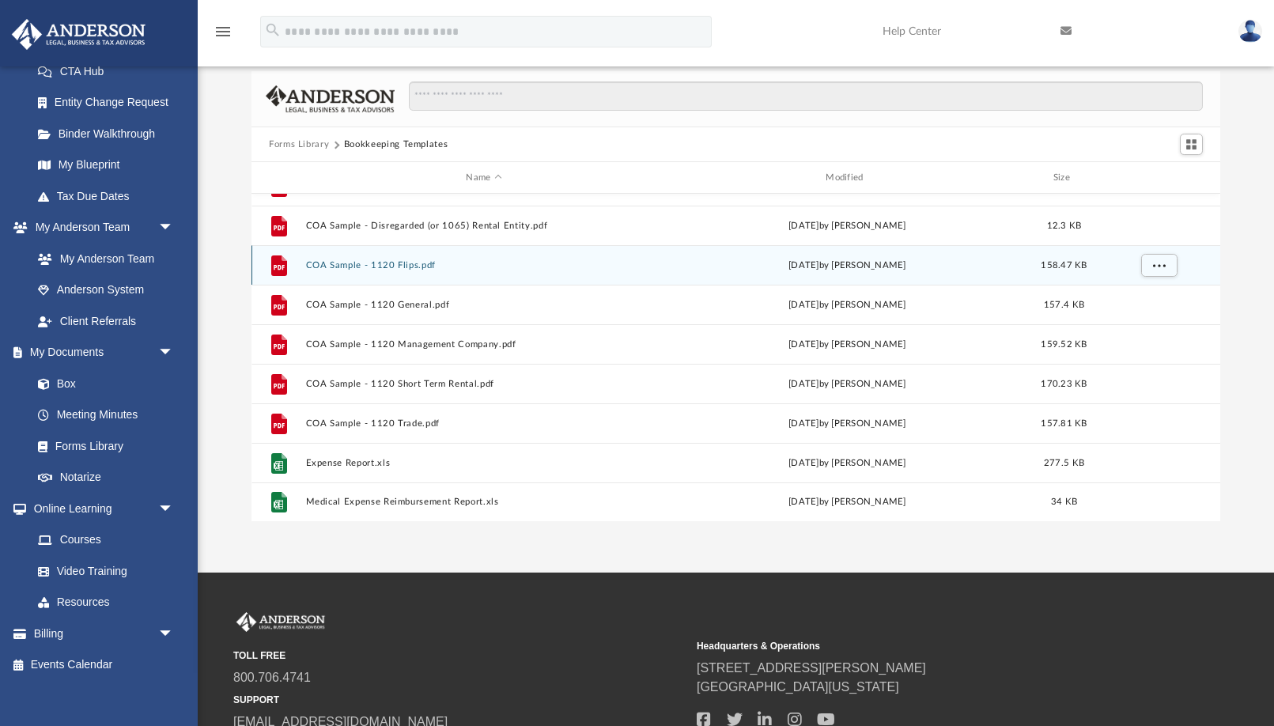
scroll to position [38, 0]
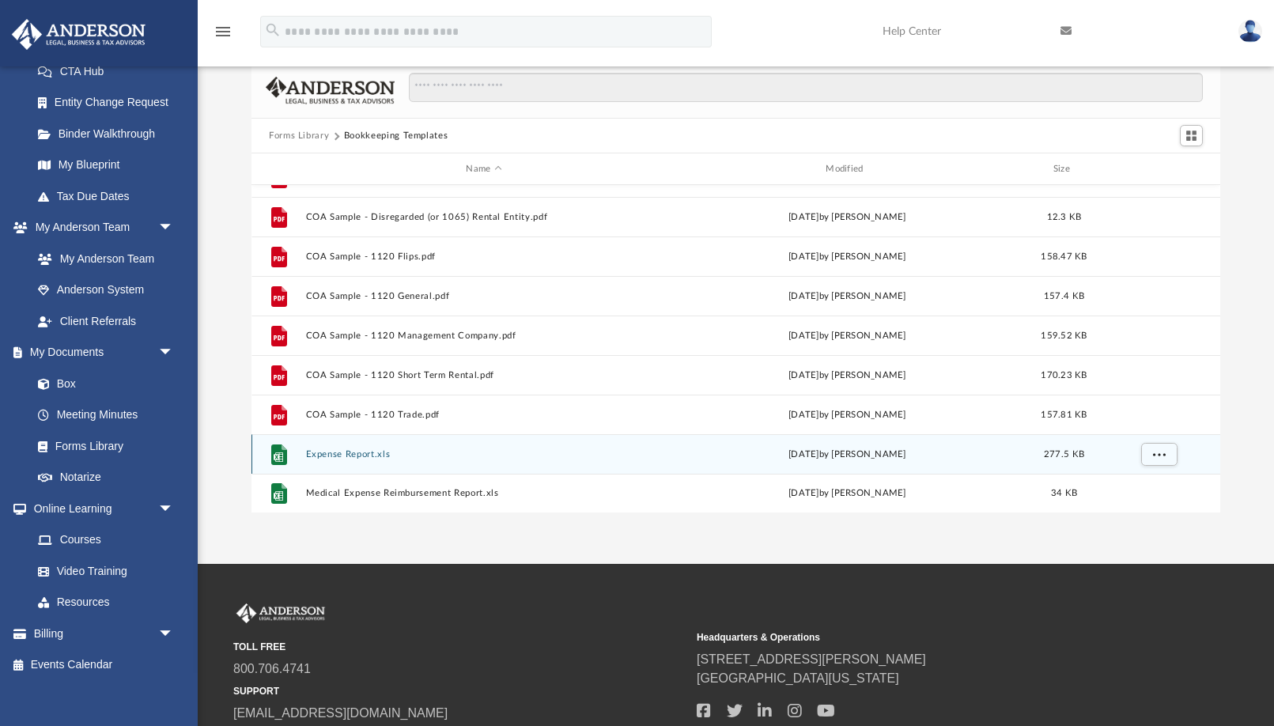
click at [374, 454] on button "Expense Report.xls" at bounding box center [484, 454] width 357 height 10
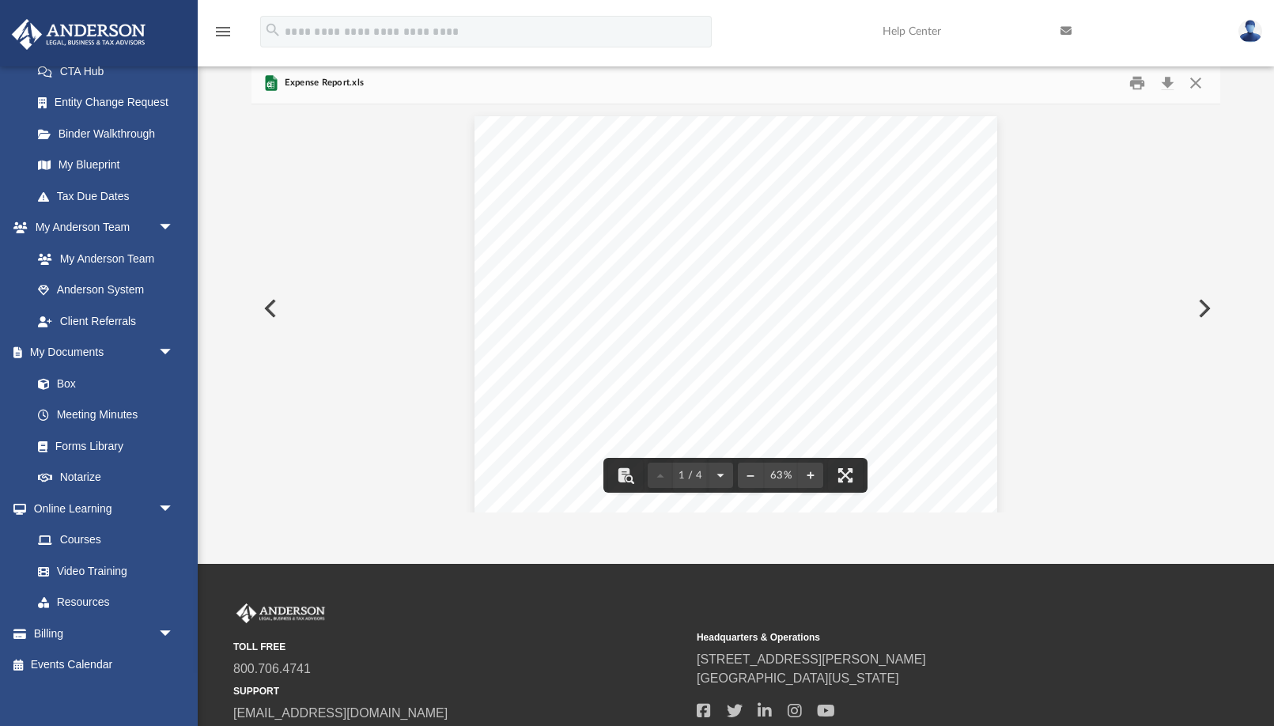
scroll to position [0, 0]
click at [1167, 79] on button "Download" at bounding box center [1167, 83] width 28 height 25
click at [1194, 82] on button "Close" at bounding box center [1195, 83] width 28 height 25
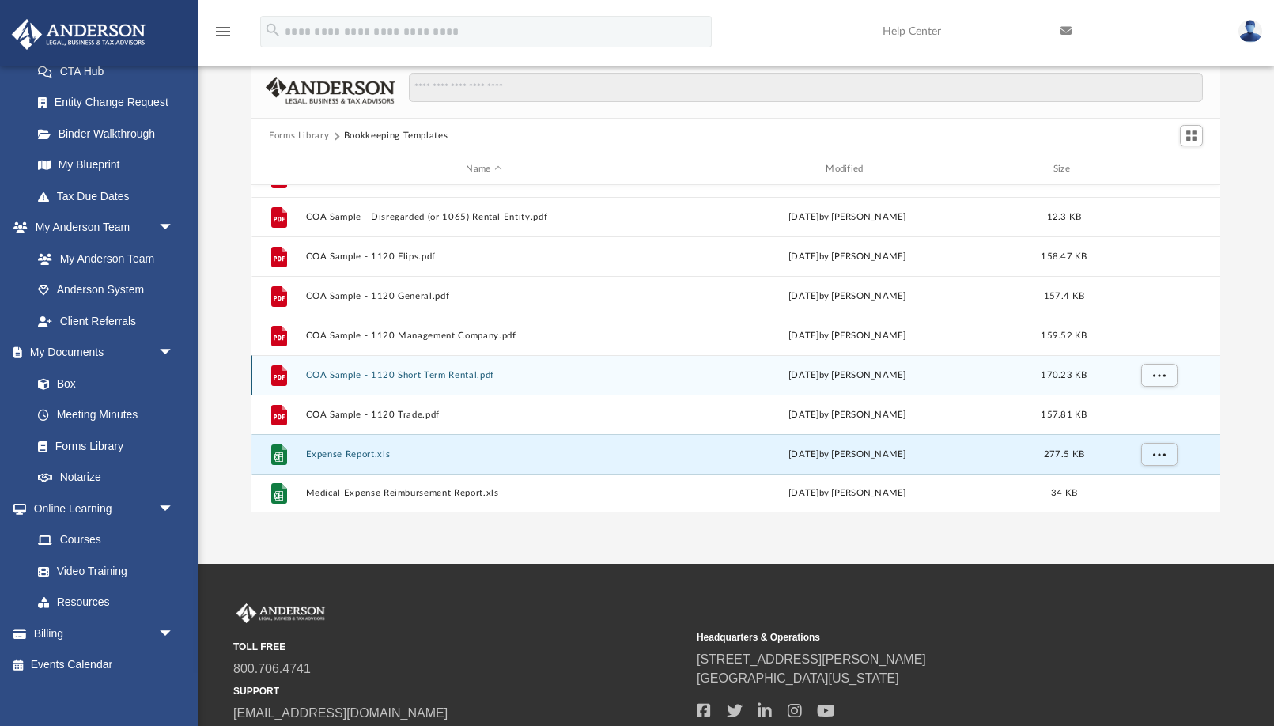
click at [417, 372] on button "COA Sample - 1120 Short Term Rental.pdf" at bounding box center [484, 375] width 357 height 10
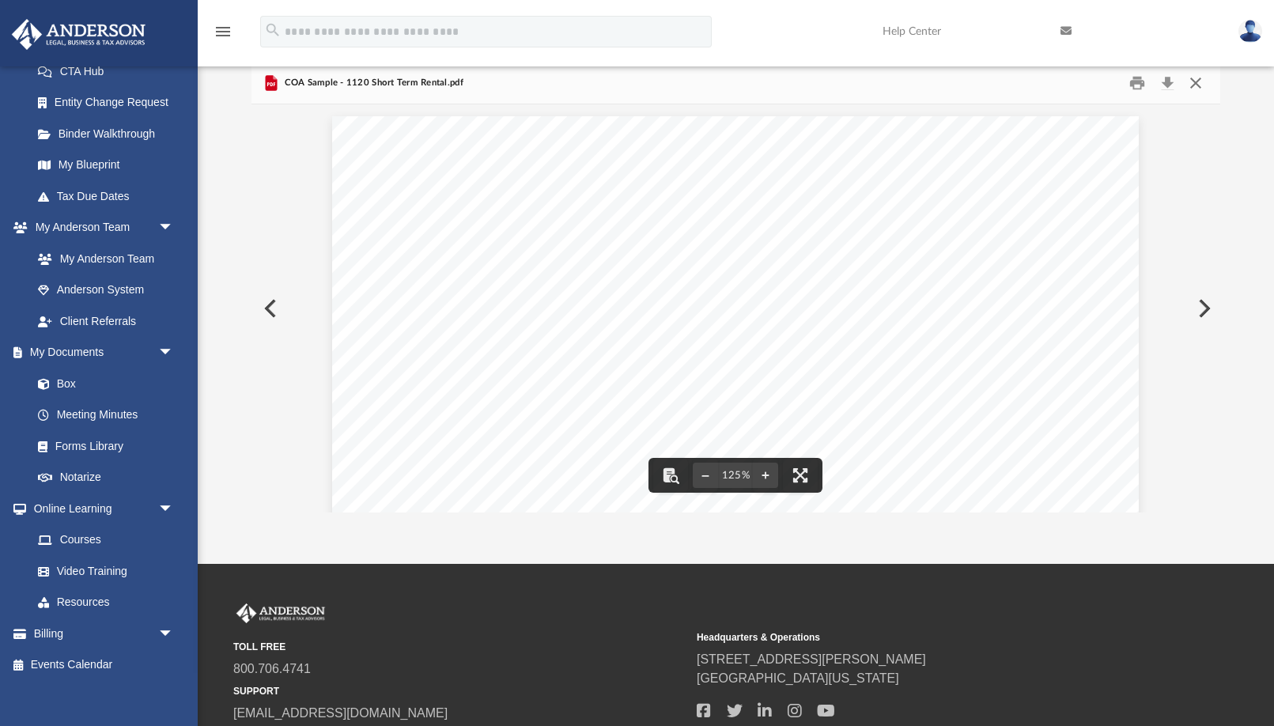
click at [1194, 81] on button "Close" at bounding box center [1195, 83] width 28 height 25
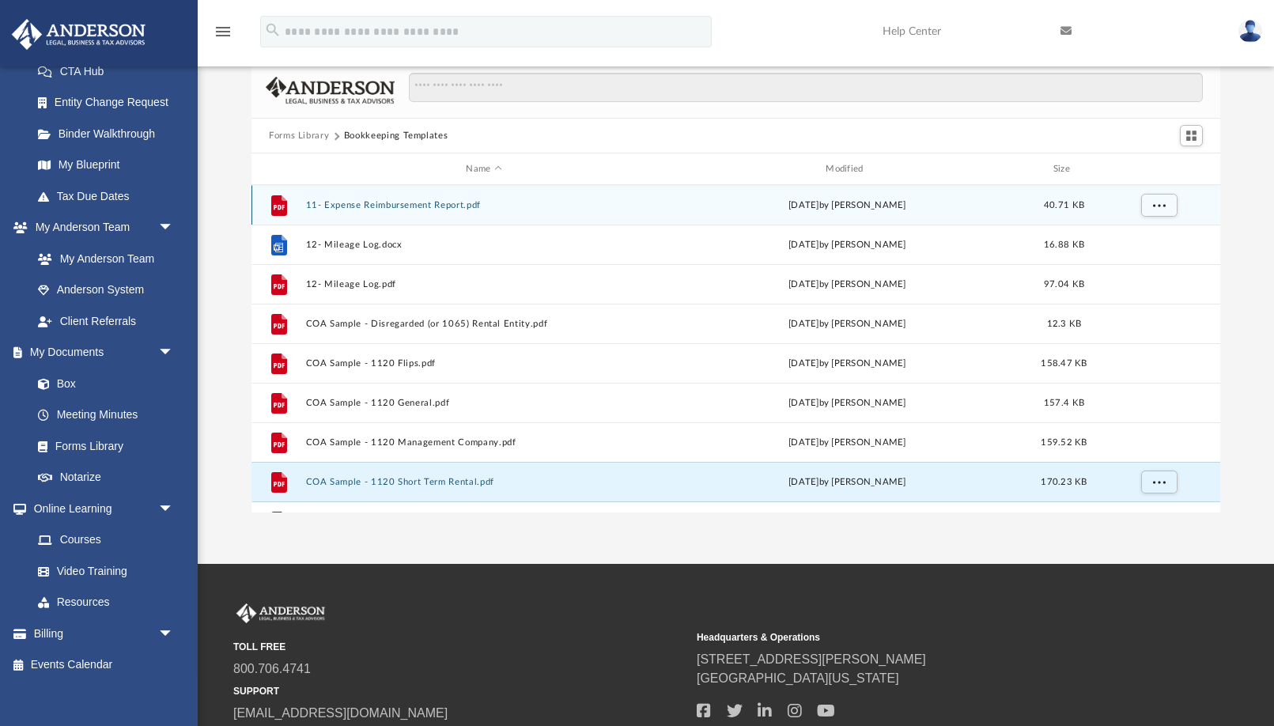
click at [393, 206] on button "11- Expense Reimbursement Report.pdf" at bounding box center [484, 205] width 357 height 10
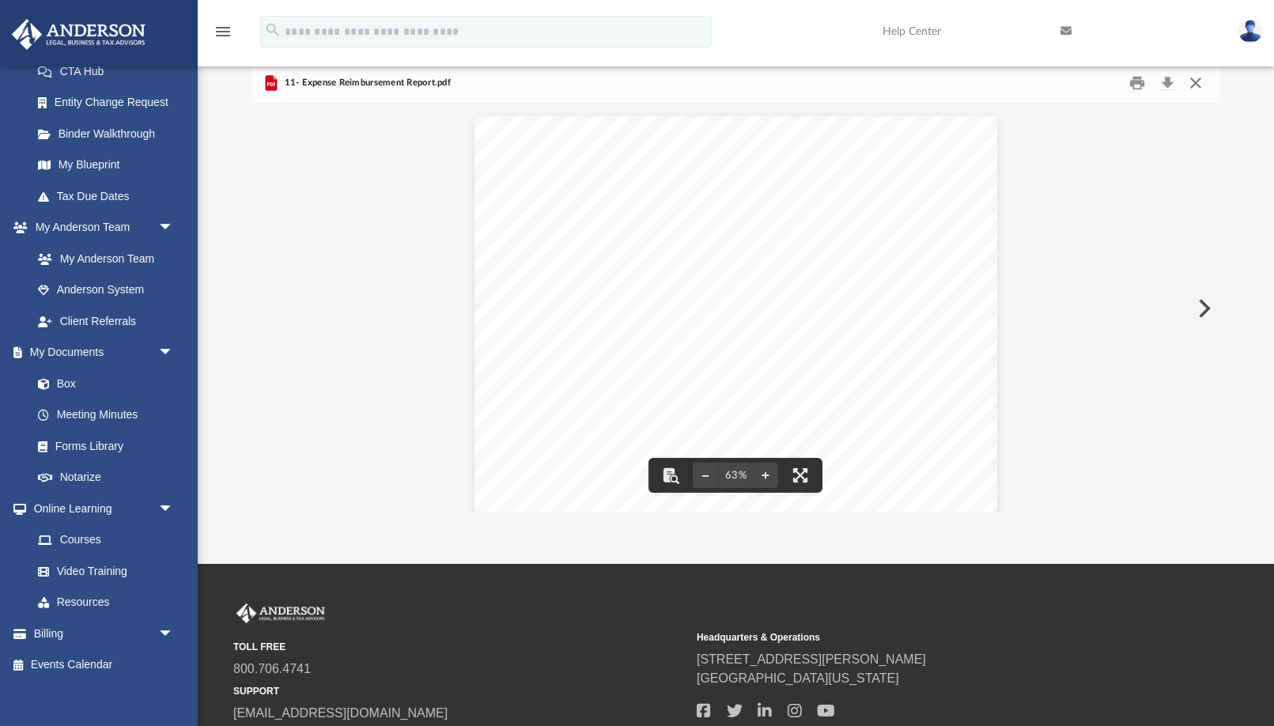
click at [1195, 86] on button "Close" at bounding box center [1195, 83] width 28 height 25
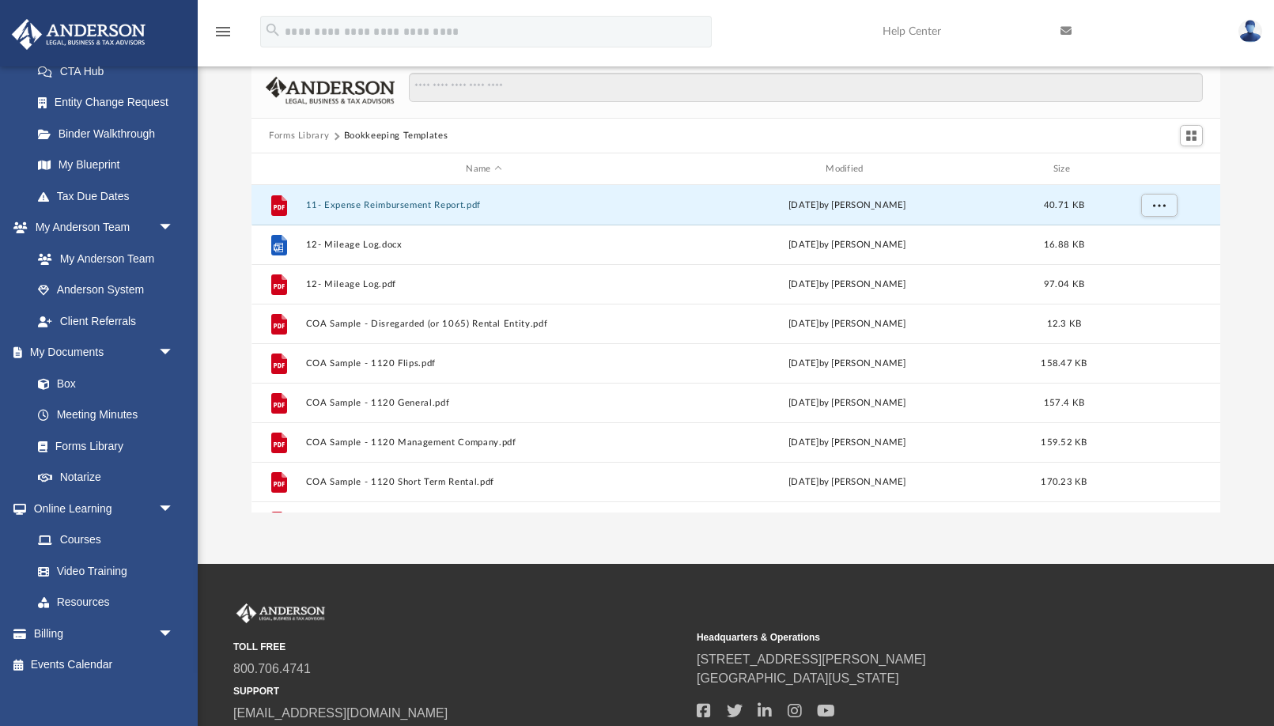
click at [304, 138] on button "Forms Library" at bounding box center [299, 136] width 60 height 14
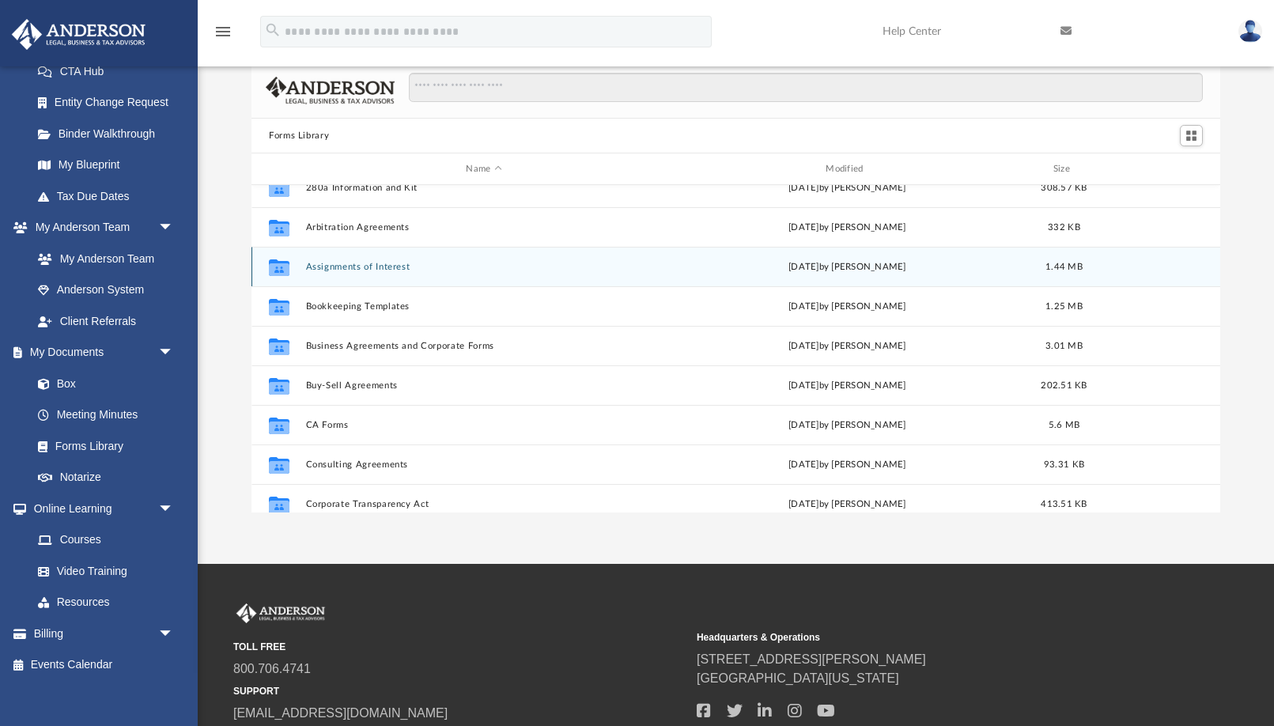
scroll to position [83, 0]
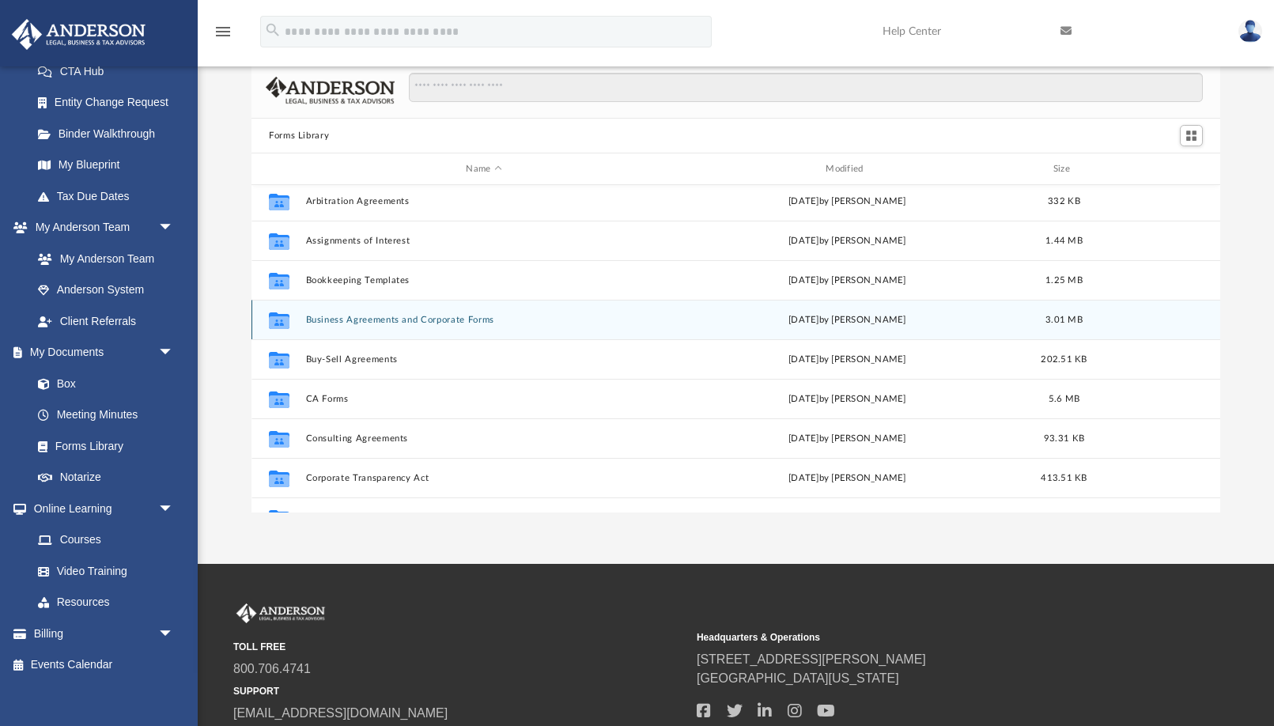
click at [355, 324] on button "Business Agreements and Corporate Forms" at bounding box center [484, 320] width 357 height 10
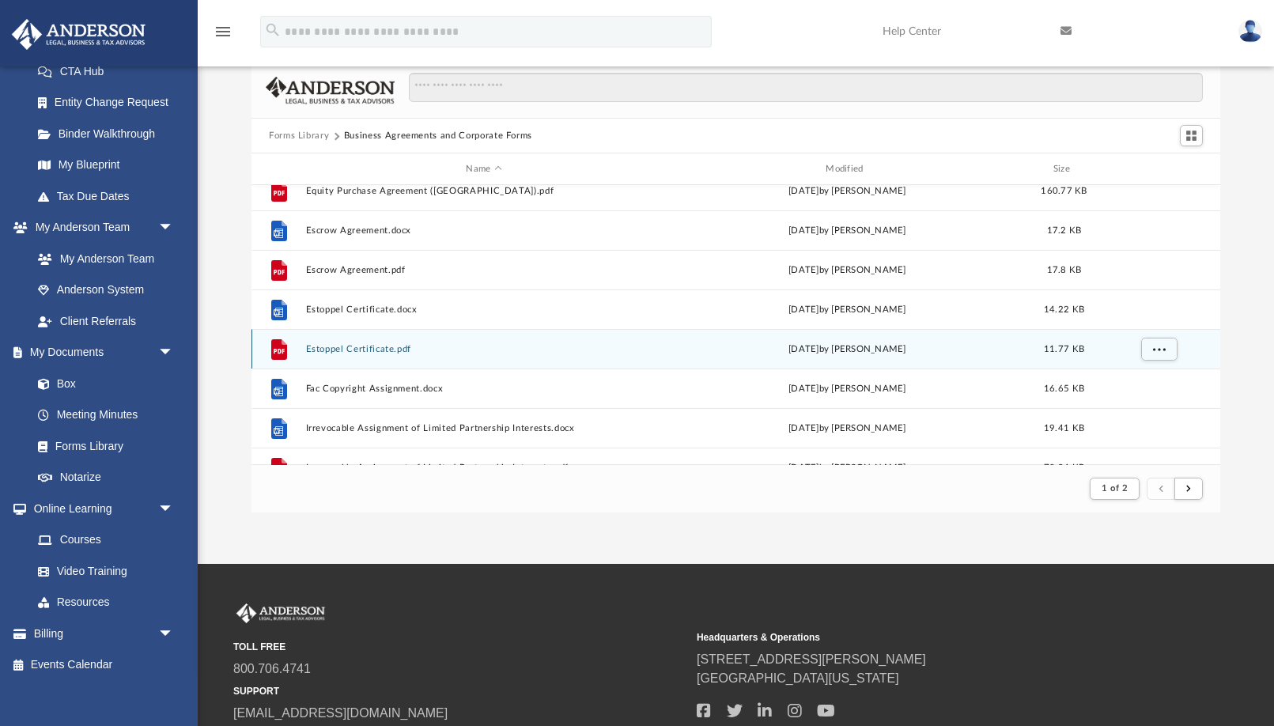
scroll to position [1025, 0]
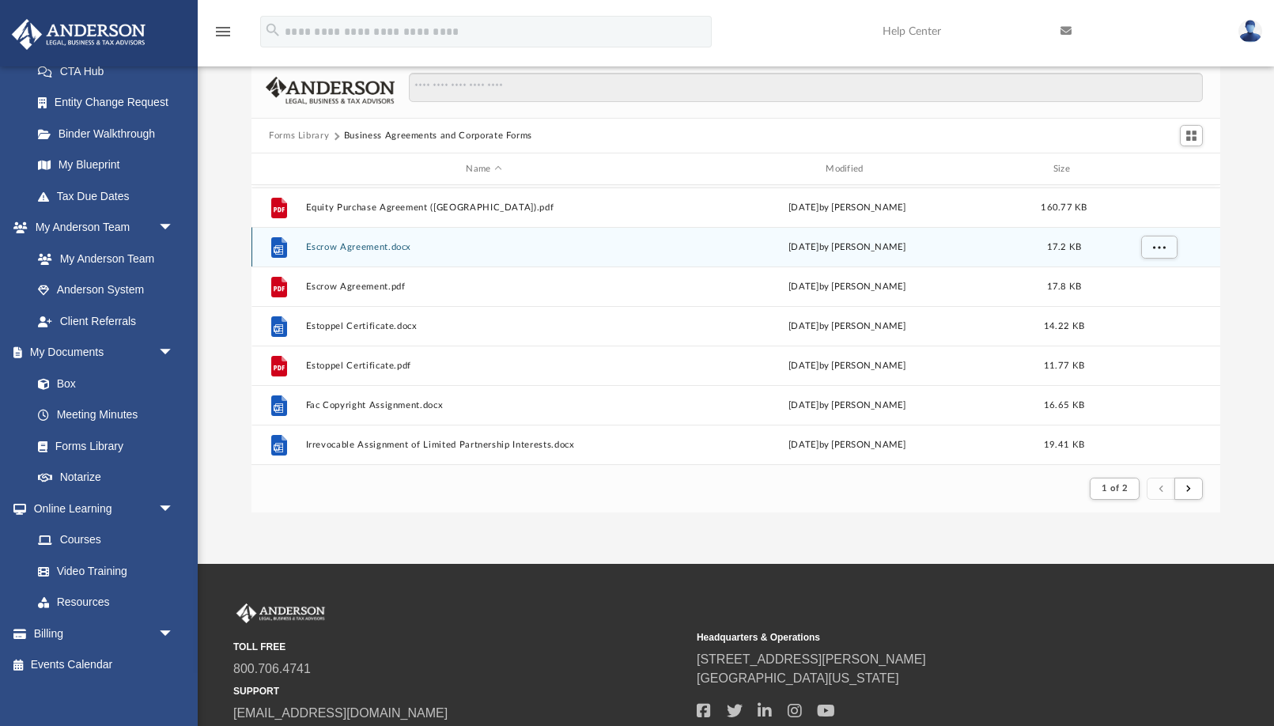
click at [385, 238] on div "File Escrow Agreement.docx [DATE] by [PERSON_NAME] 17.2 KB" at bounding box center [735, 247] width 968 height 40
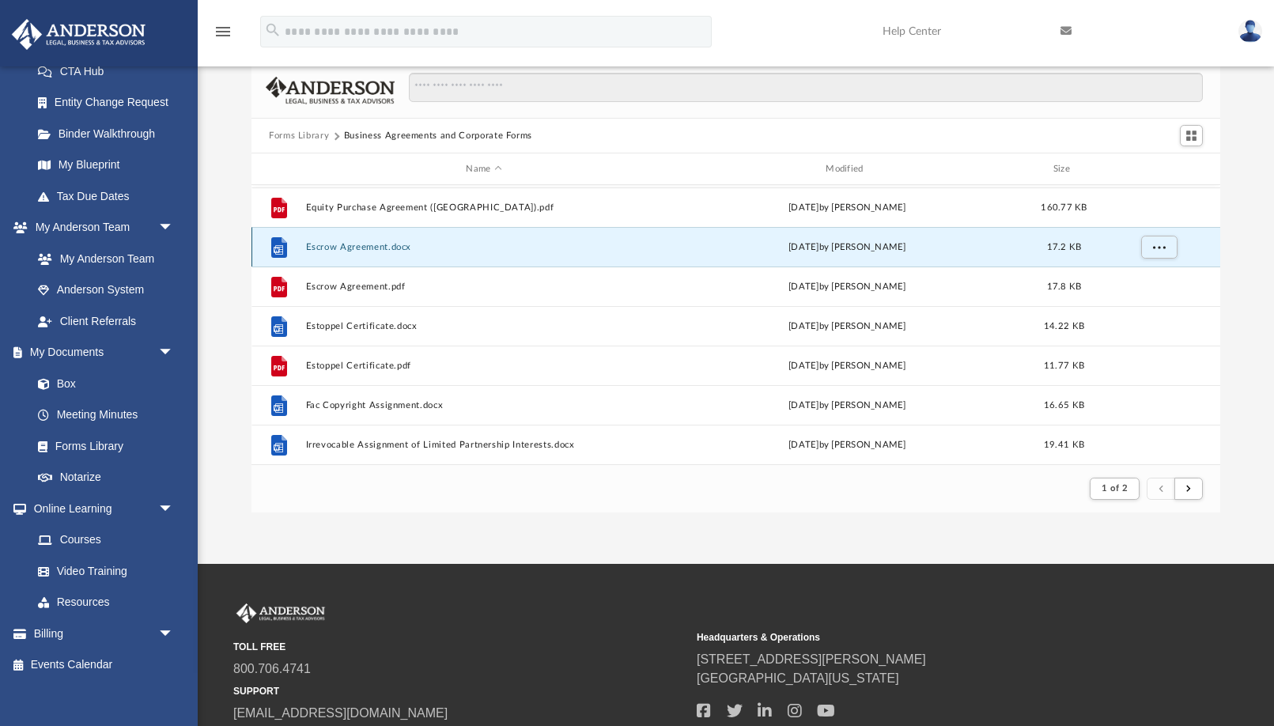
click at [376, 244] on button "Escrow Agreement.docx" at bounding box center [484, 247] width 357 height 10
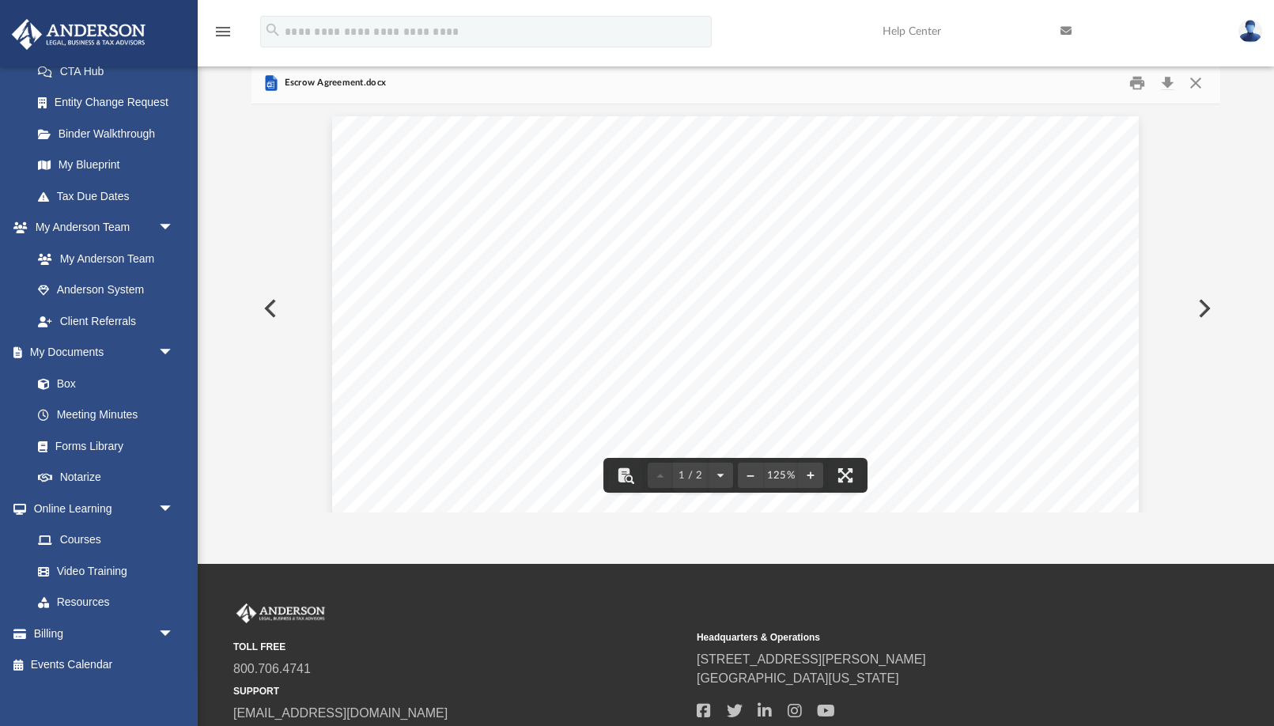
scroll to position [0, 0]
click at [1192, 78] on button "Close" at bounding box center [1195, 83] width 28 height 25
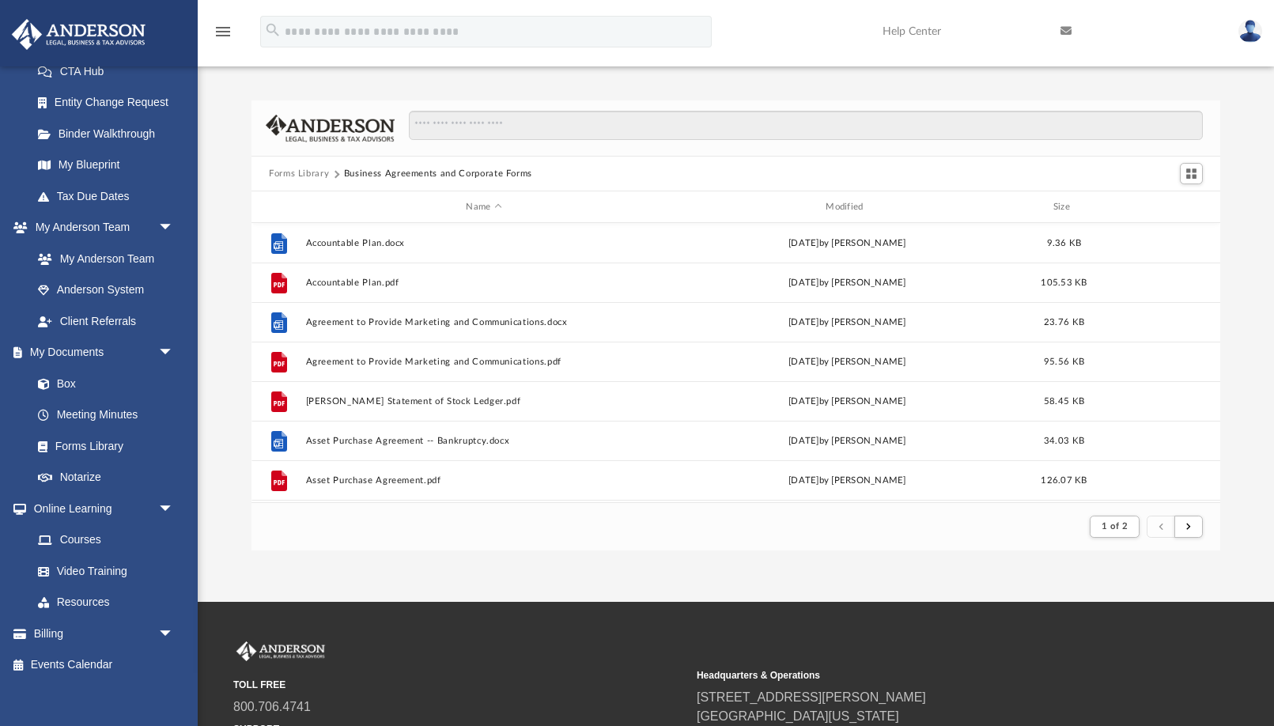
click at [319, 171] on button "Forms Library" at bounding box center [299, 174] width 60 height 14
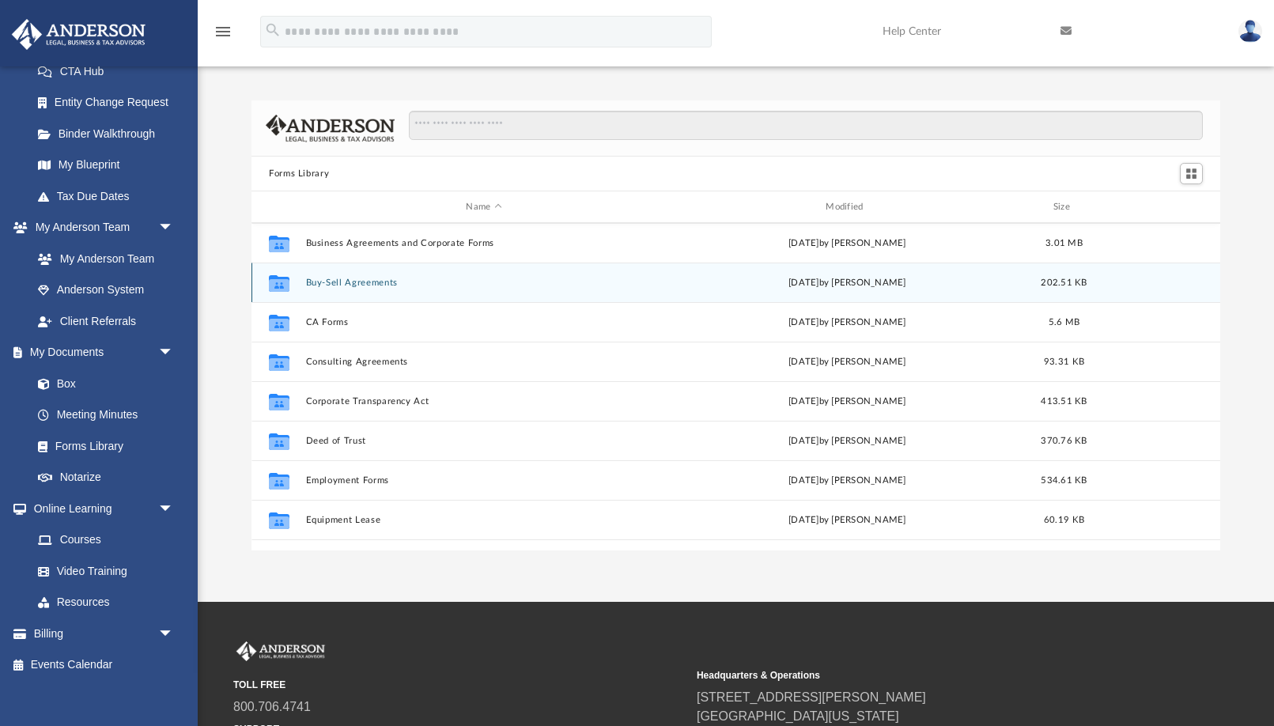
scroll to position [198, 0]
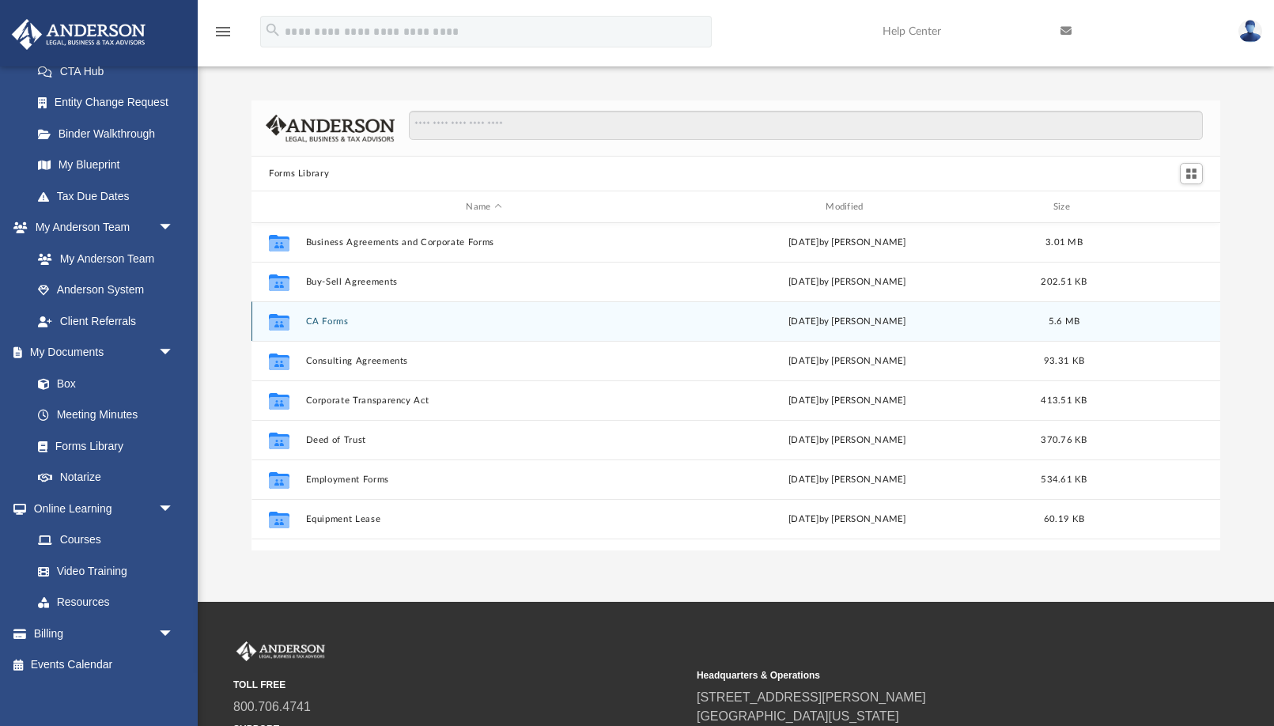
click at [342, 323] on button "CA Forms" at bounding box center [484, 321] width 357 height 10
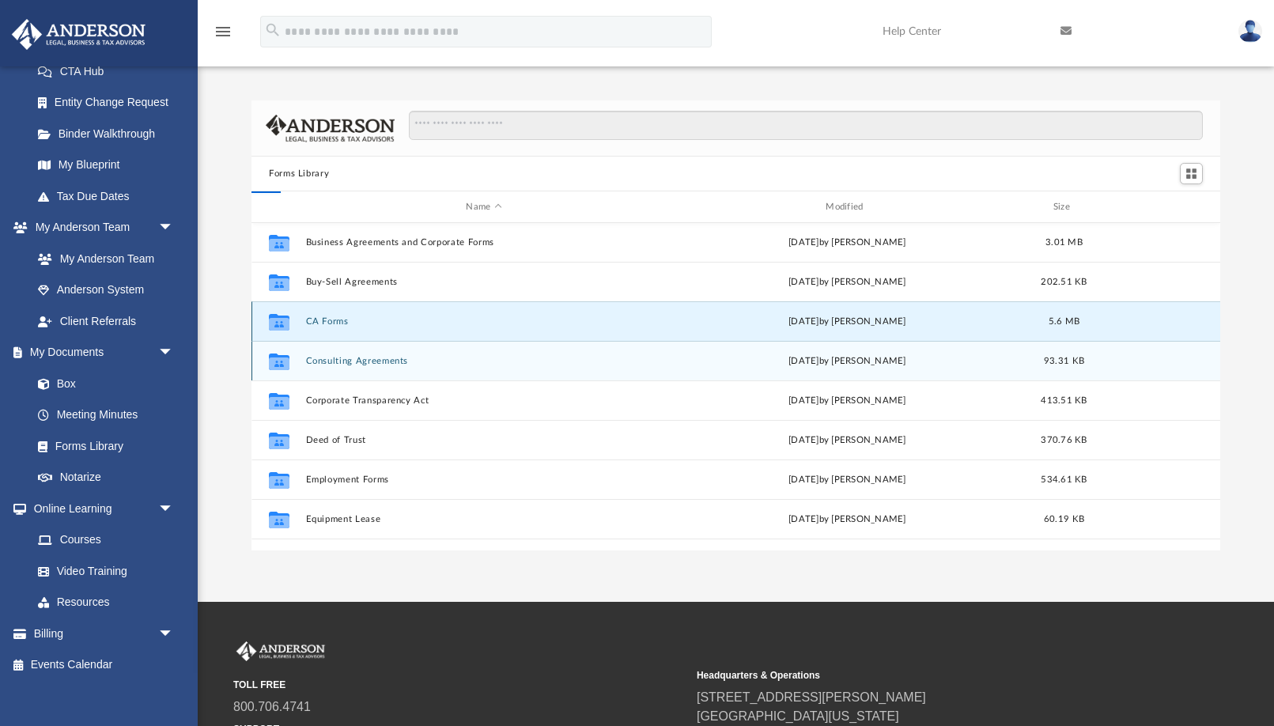
scroll to position [0, 0]
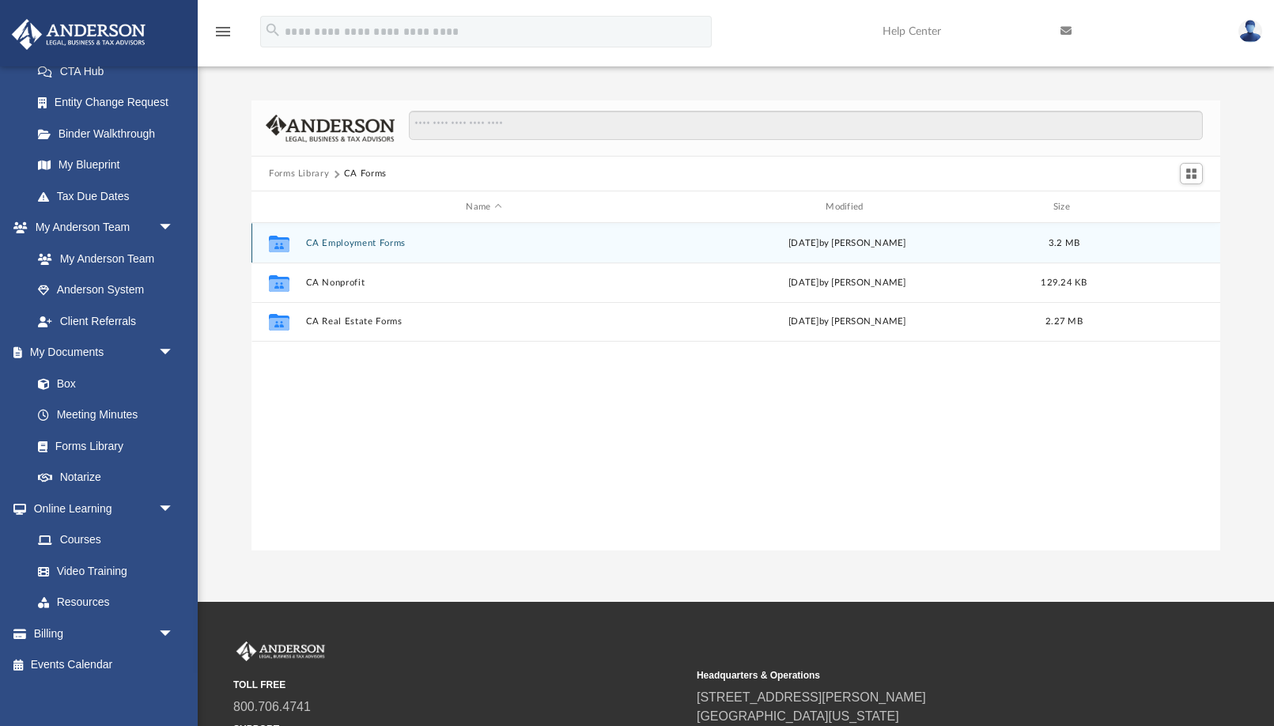
click at [329, 244] on button "CA Employment Forms" at bounding box center [484, 243] width 357 height 10
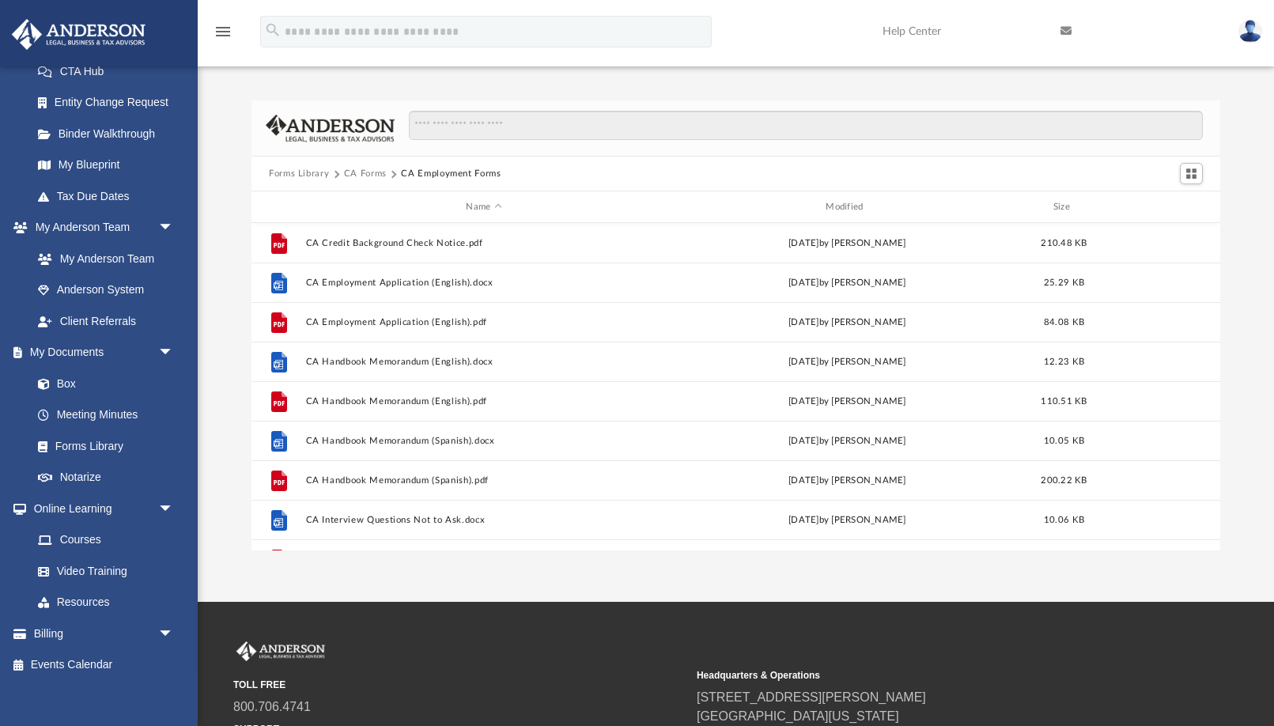
click at [309, 172] on button "Forms Library" at bounding box center [299, 174] width 60 height 14
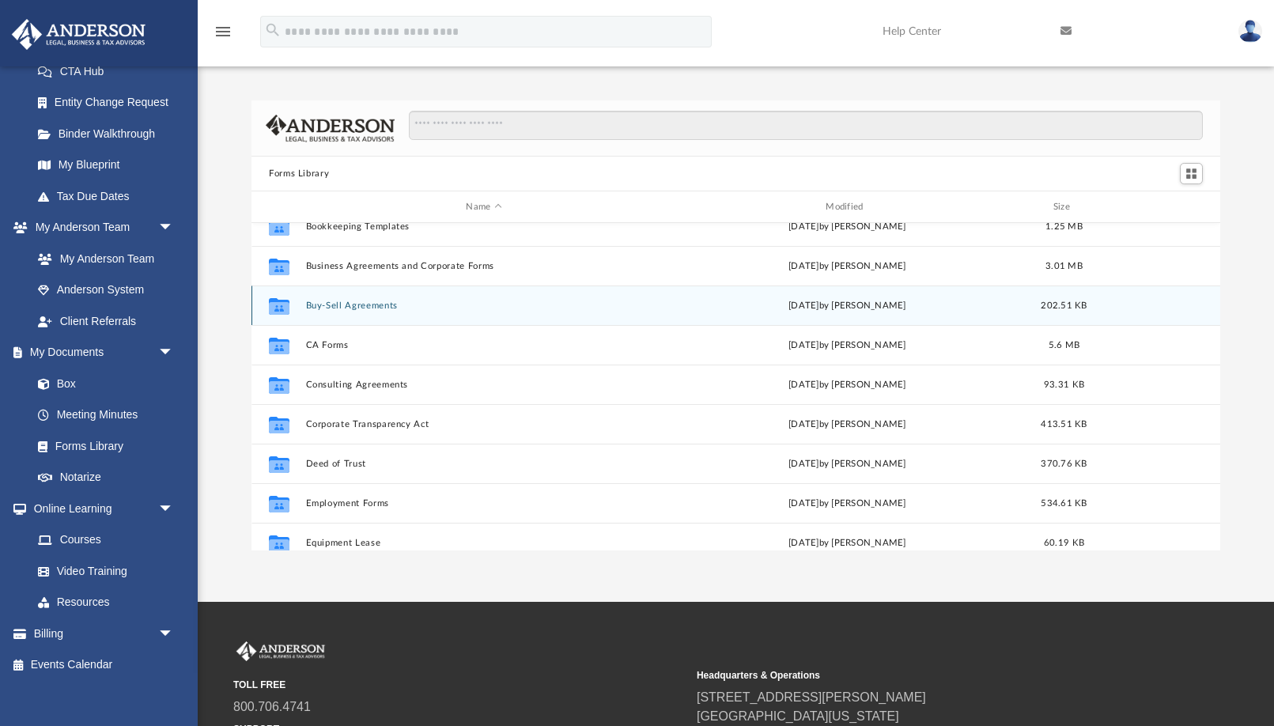
scroll to position [176, 0]
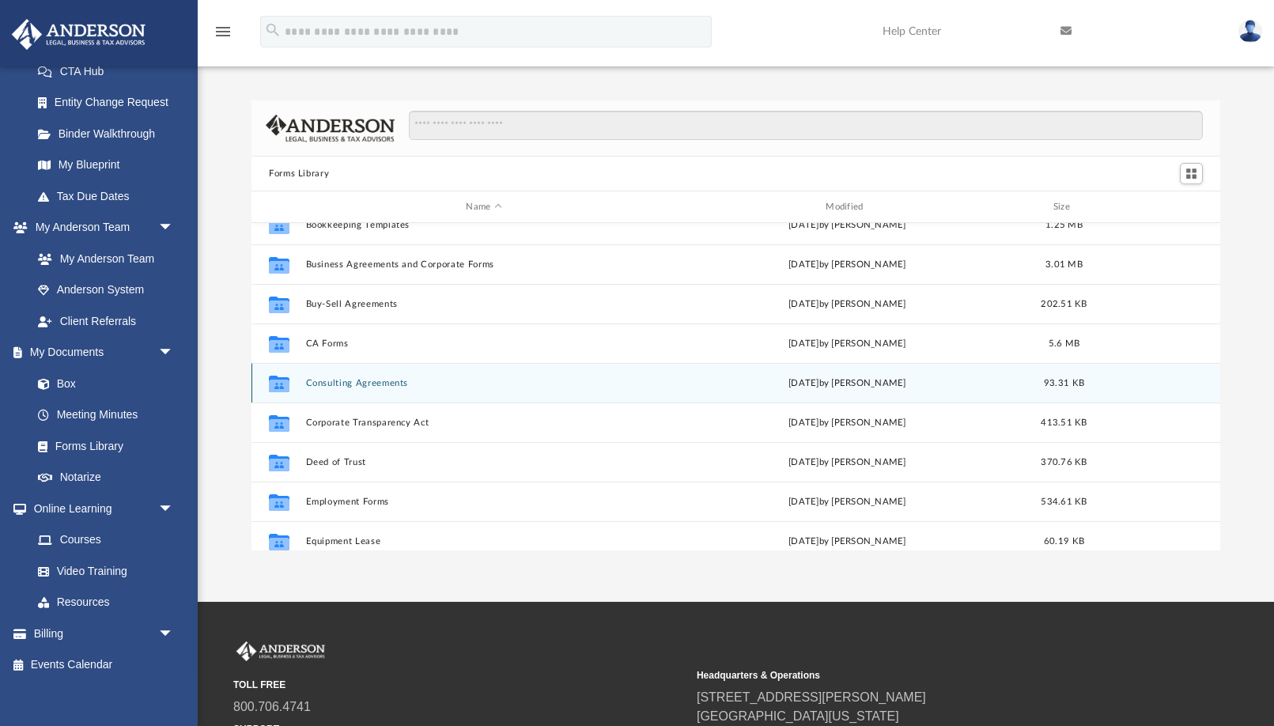
click at [343, 382] on button "Consulting Agreements" at bounding box center [484, 383] width 357 height 10
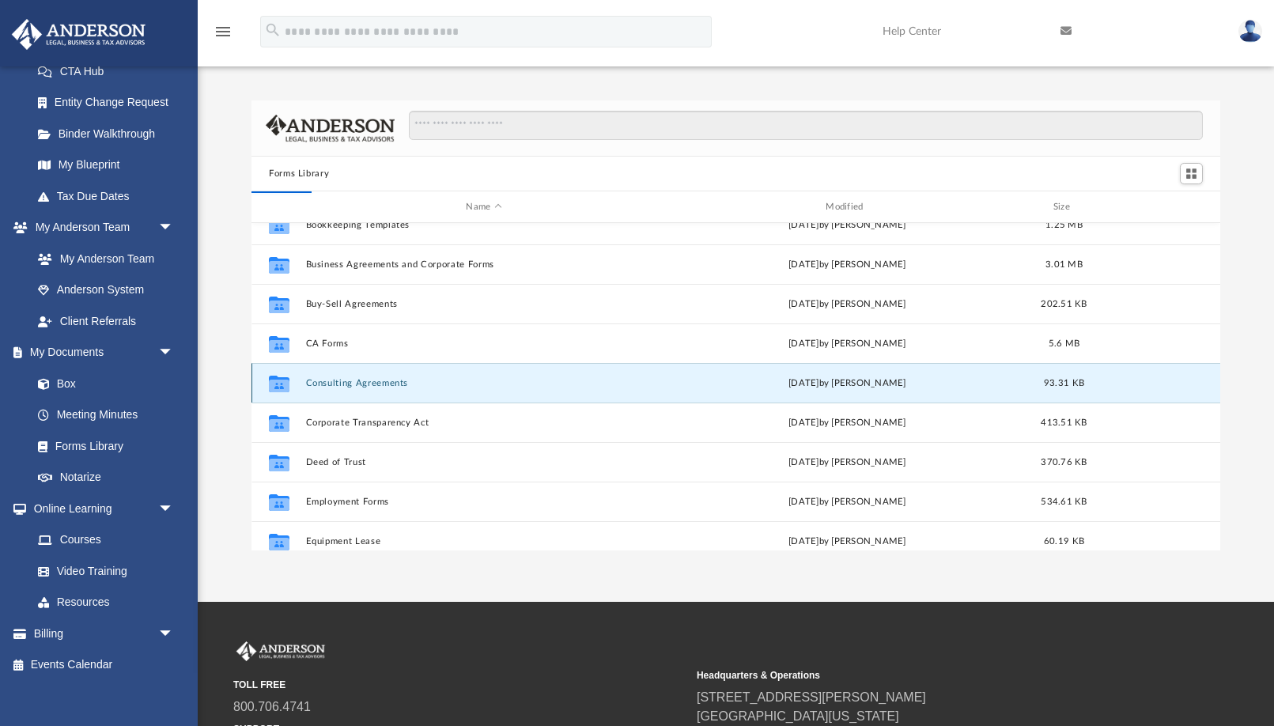
scroll to position [0, 0]
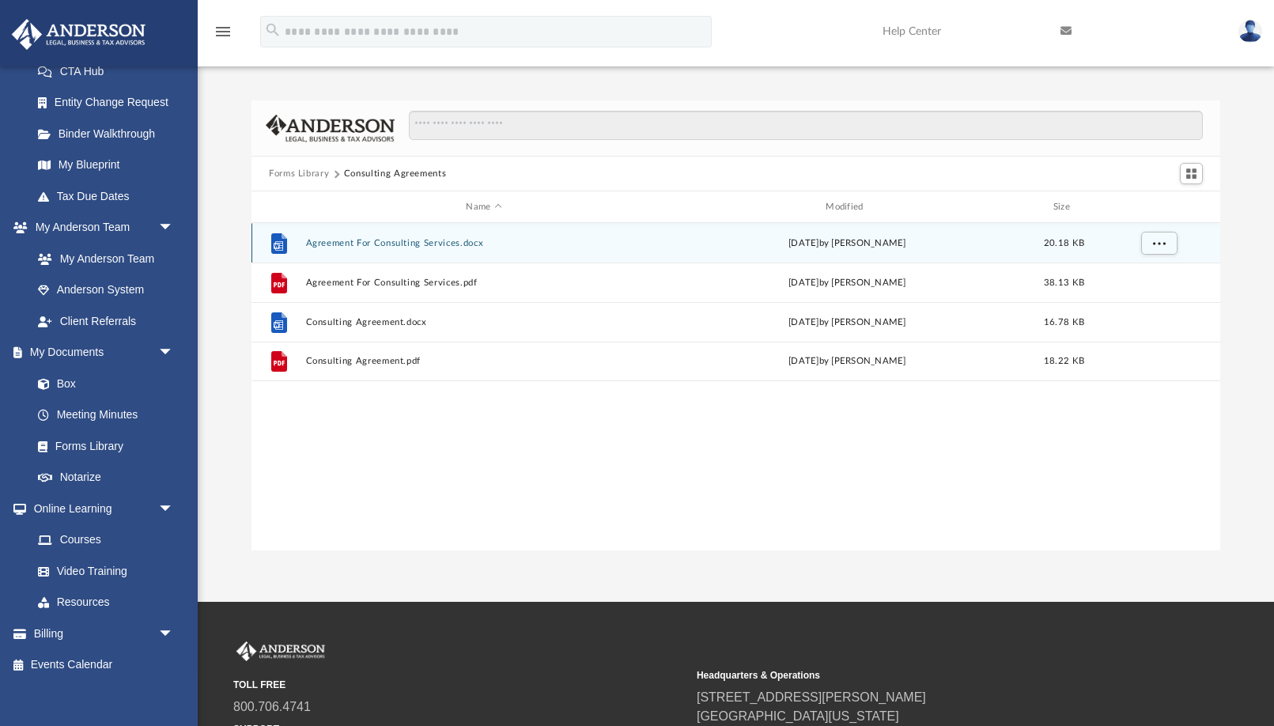
click at [382, 241] on button "Agreement For Consulting Services.docx" at bounding box center [484, 243] width 357 height 10
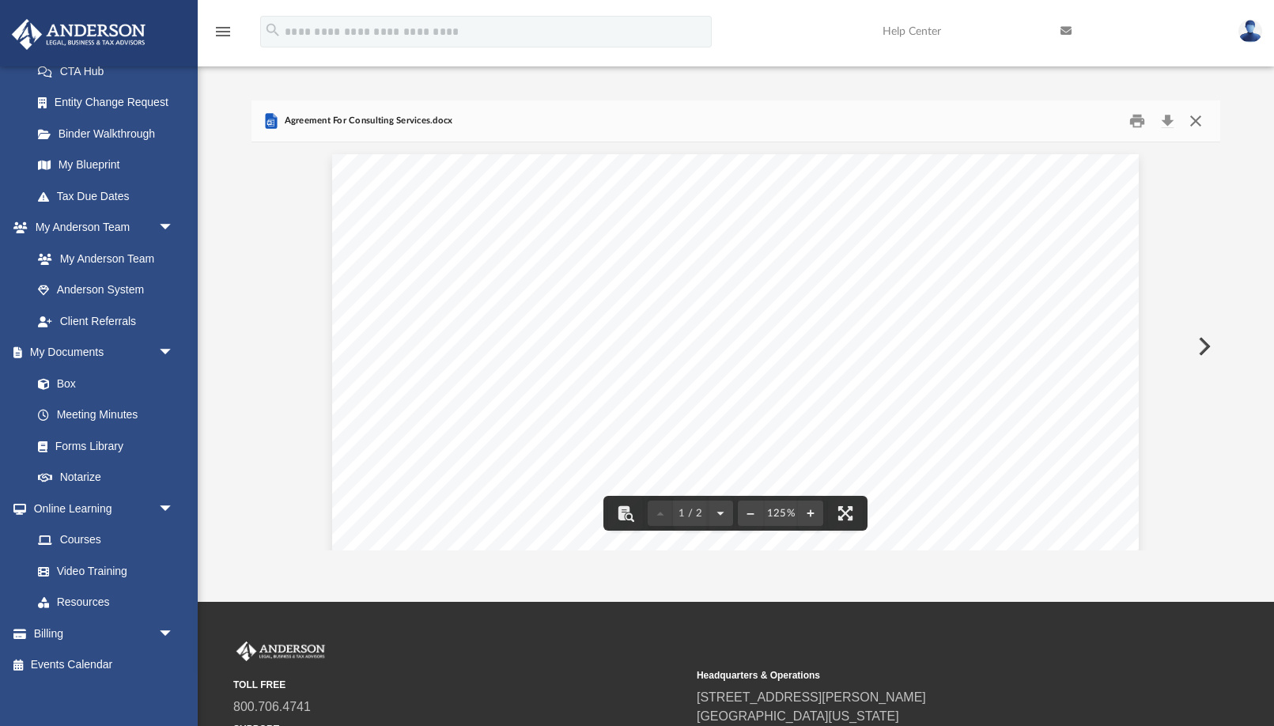
click at [1200, 123] on button "Close" at bounding box center [1195, 121] width 28 height 25
